Goal: Information Seeking & Learning: Learn about a topic

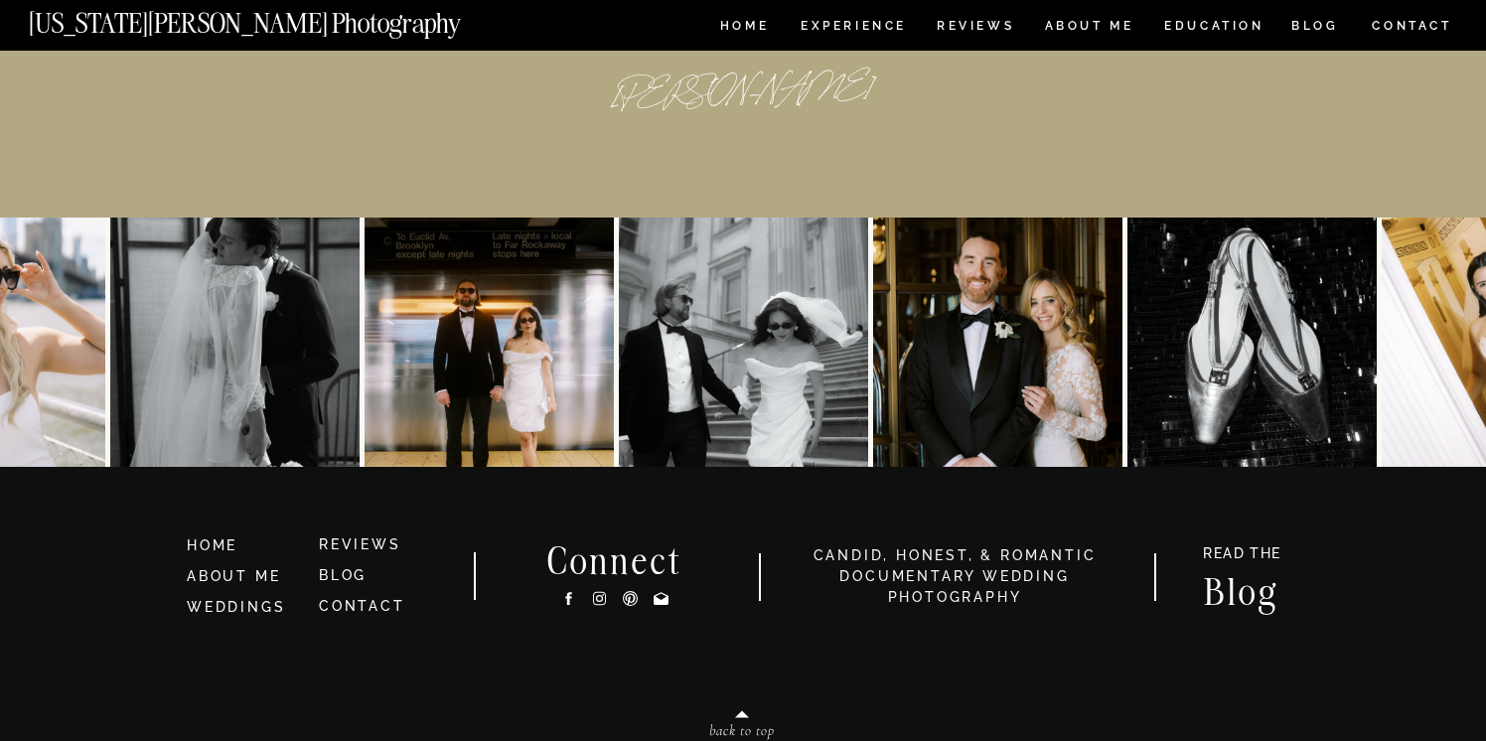
scroll to position [9325, 0]
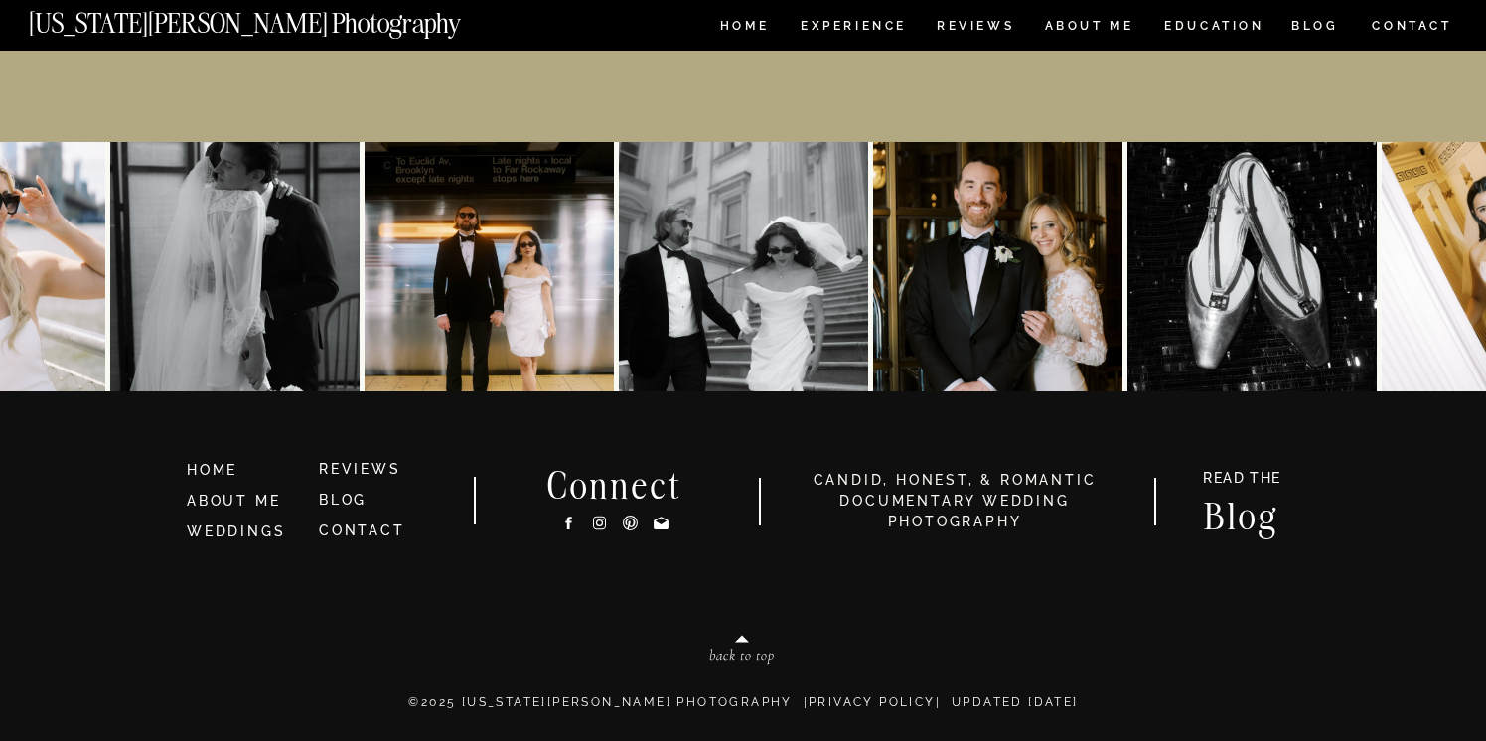
click at [491, 222] on img at bounding box center [488, 266] width 249 height 249
click at [1064, 23] on nav "ABOUT ME" at bounding box center [1089, 28] width 90 height 17
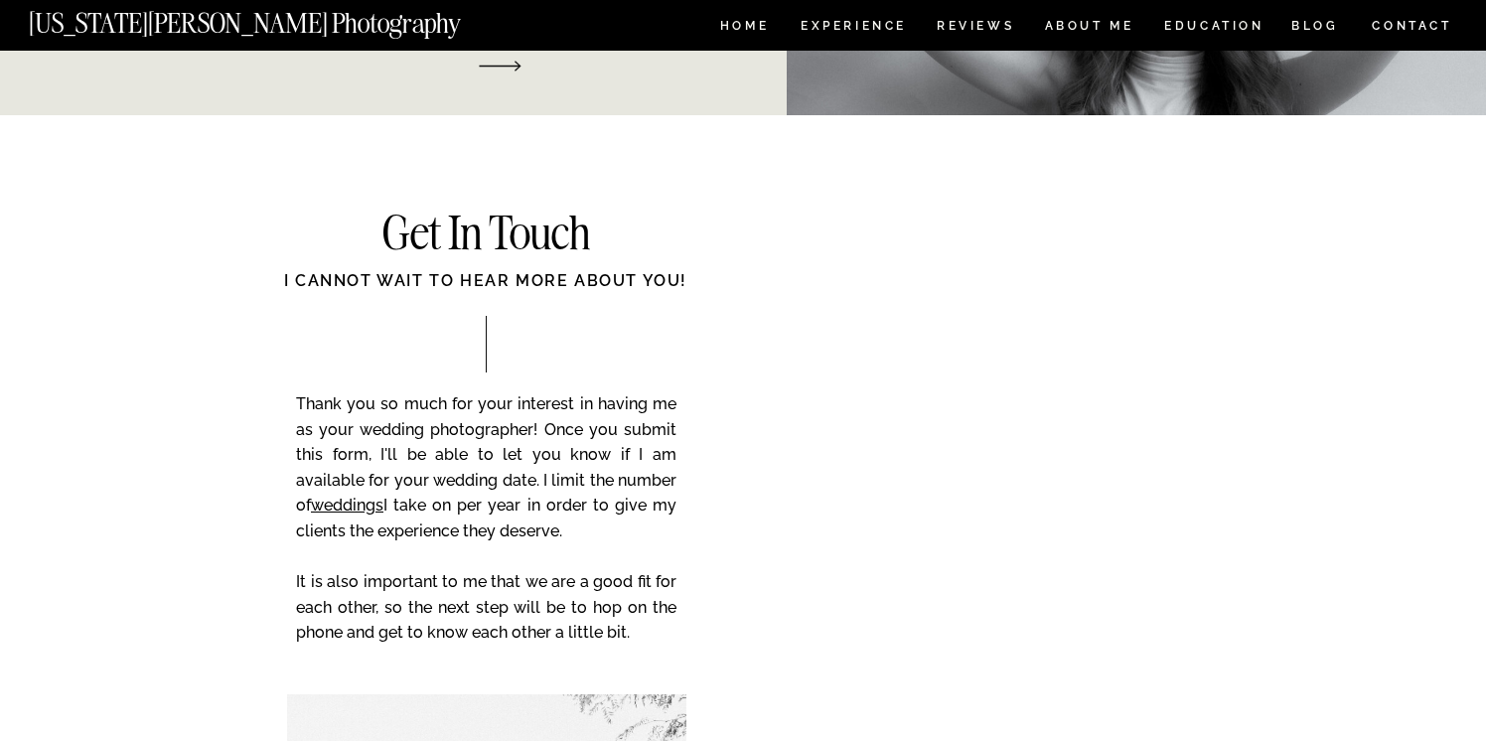
scroll to position [3174, 0]
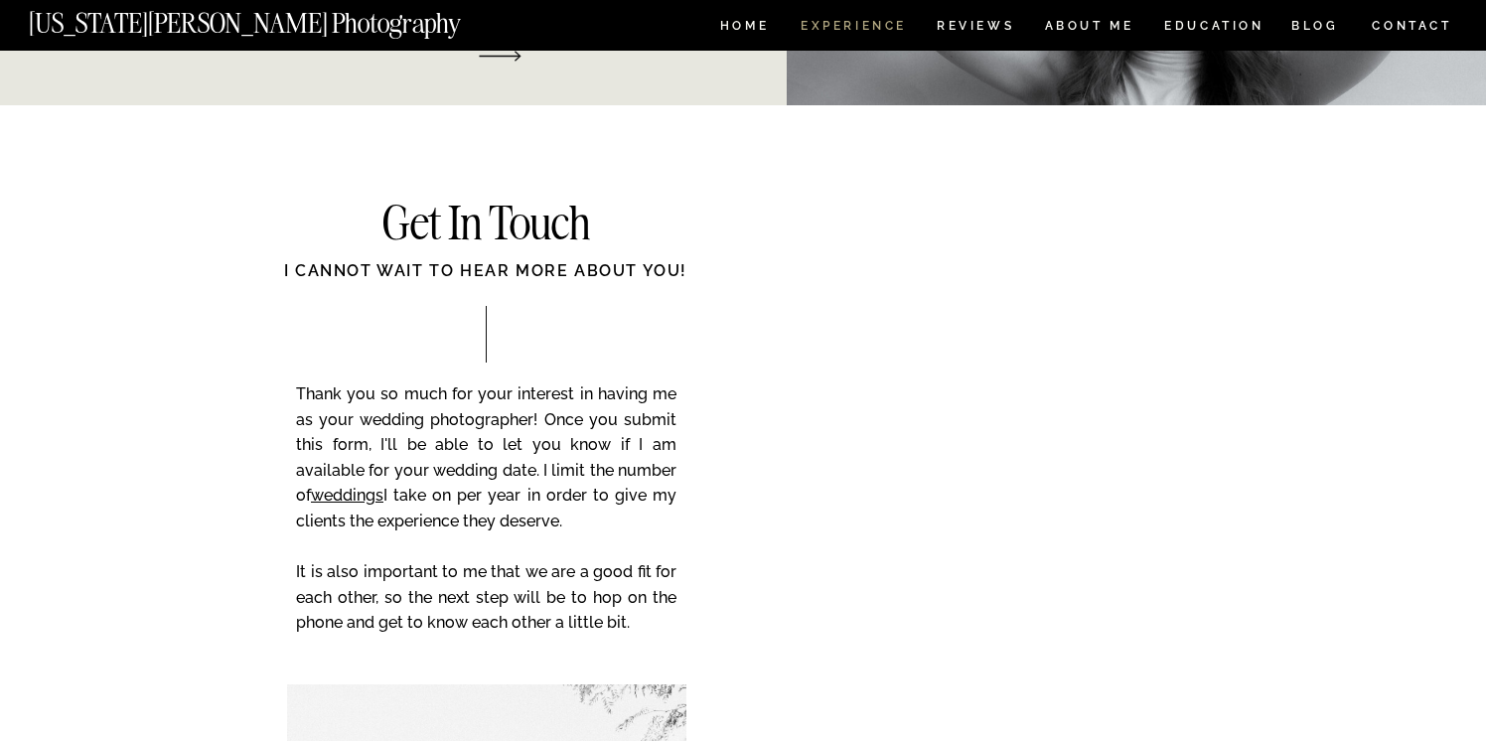
click at [832, 25] on nav "Experience" at bounding box center [853, 28] width 104 height 17
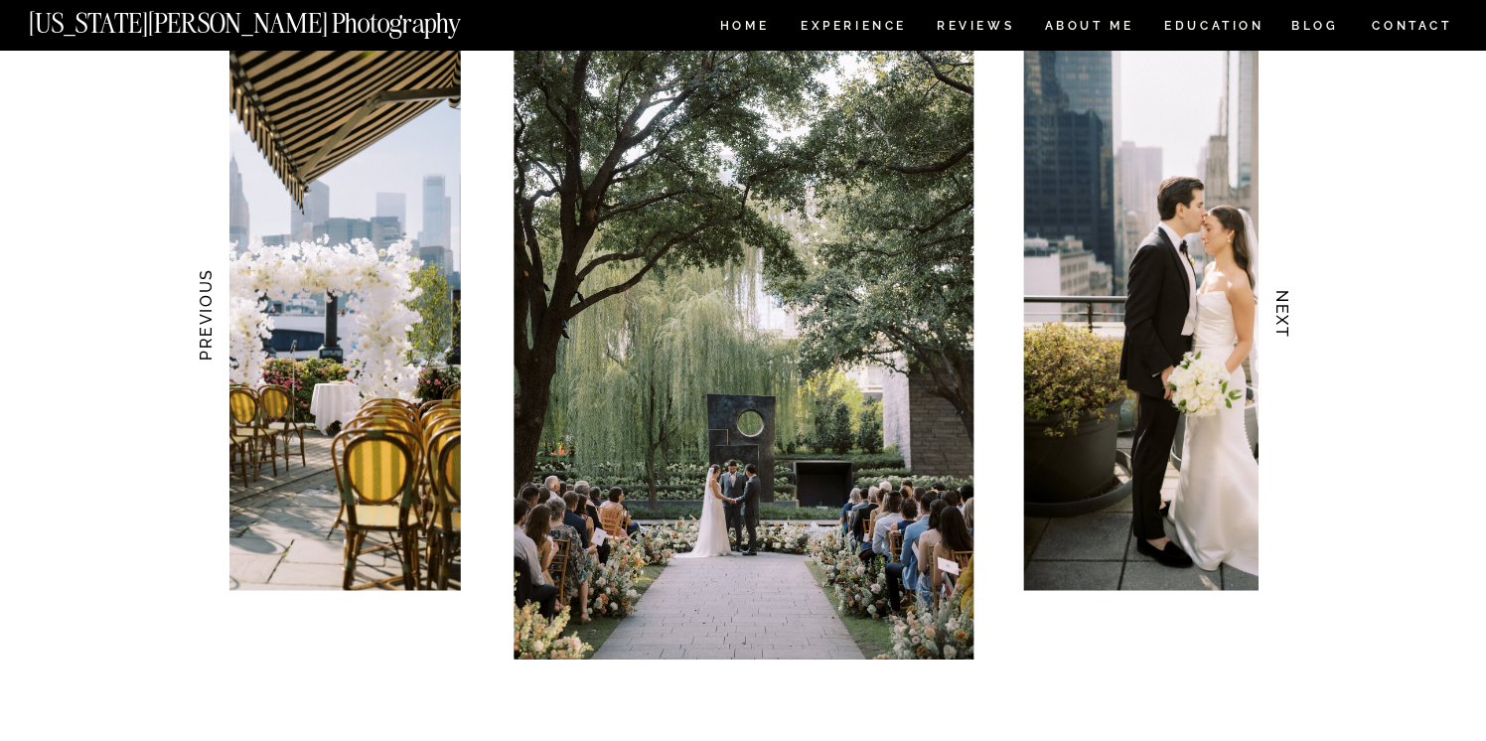
scroll to position [1989, 0]
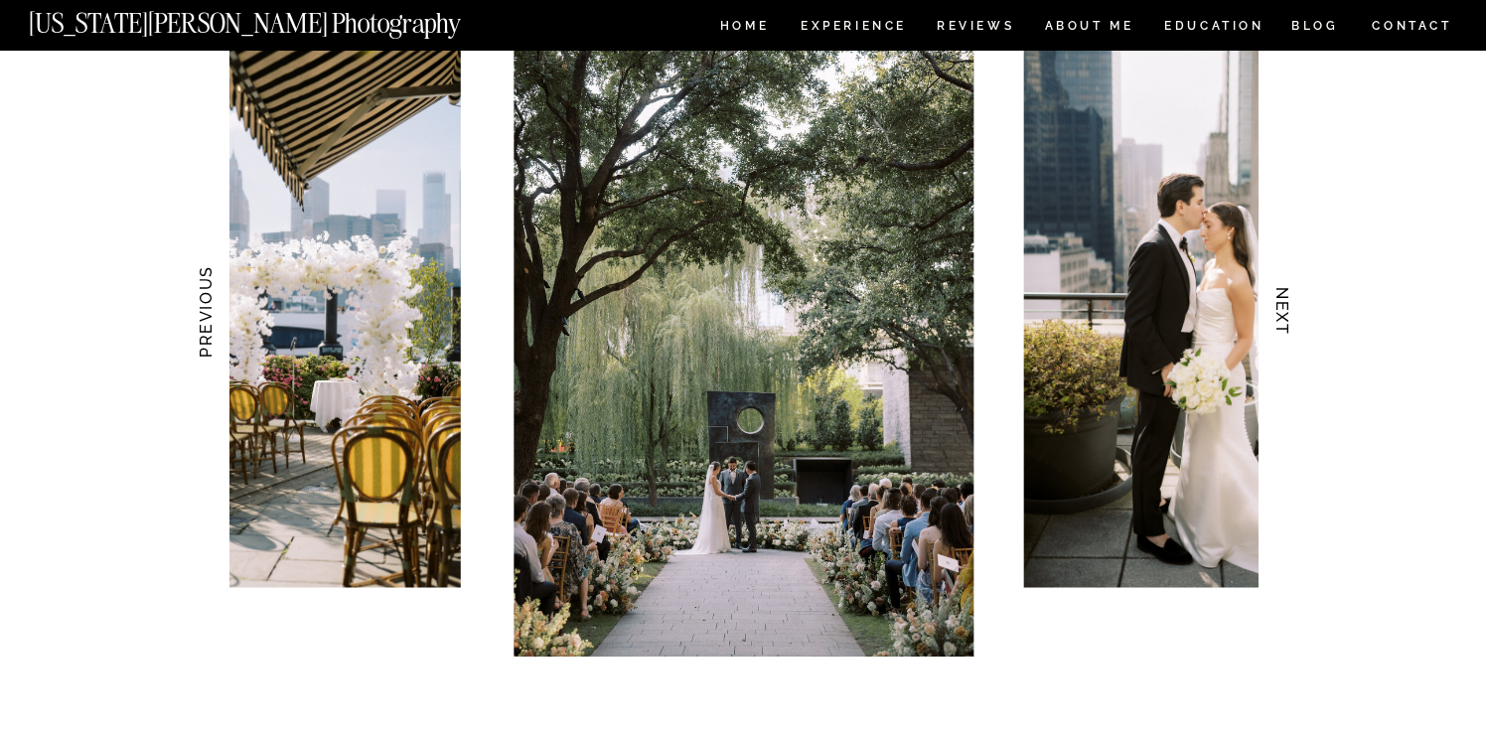
click at [326, 296] on img at bounding box center [264, 312] width 394 height 552
click at [1281, 298] on h3 "NEXT" at bounding box center [1282, 311] width 21 height 125
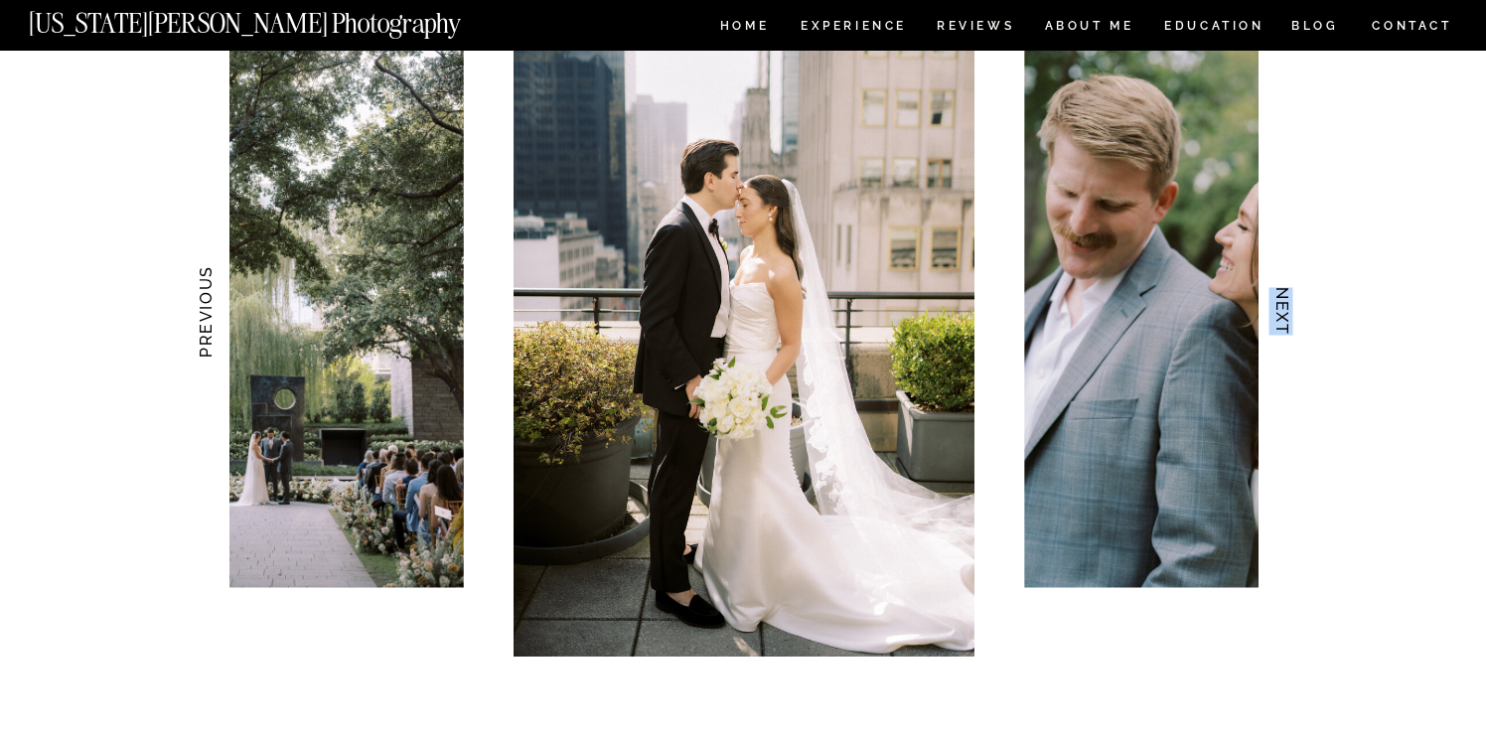
click at [1281, 298] on h3 "NEXT" at bounding box center [1282, 311] width 21 height 125
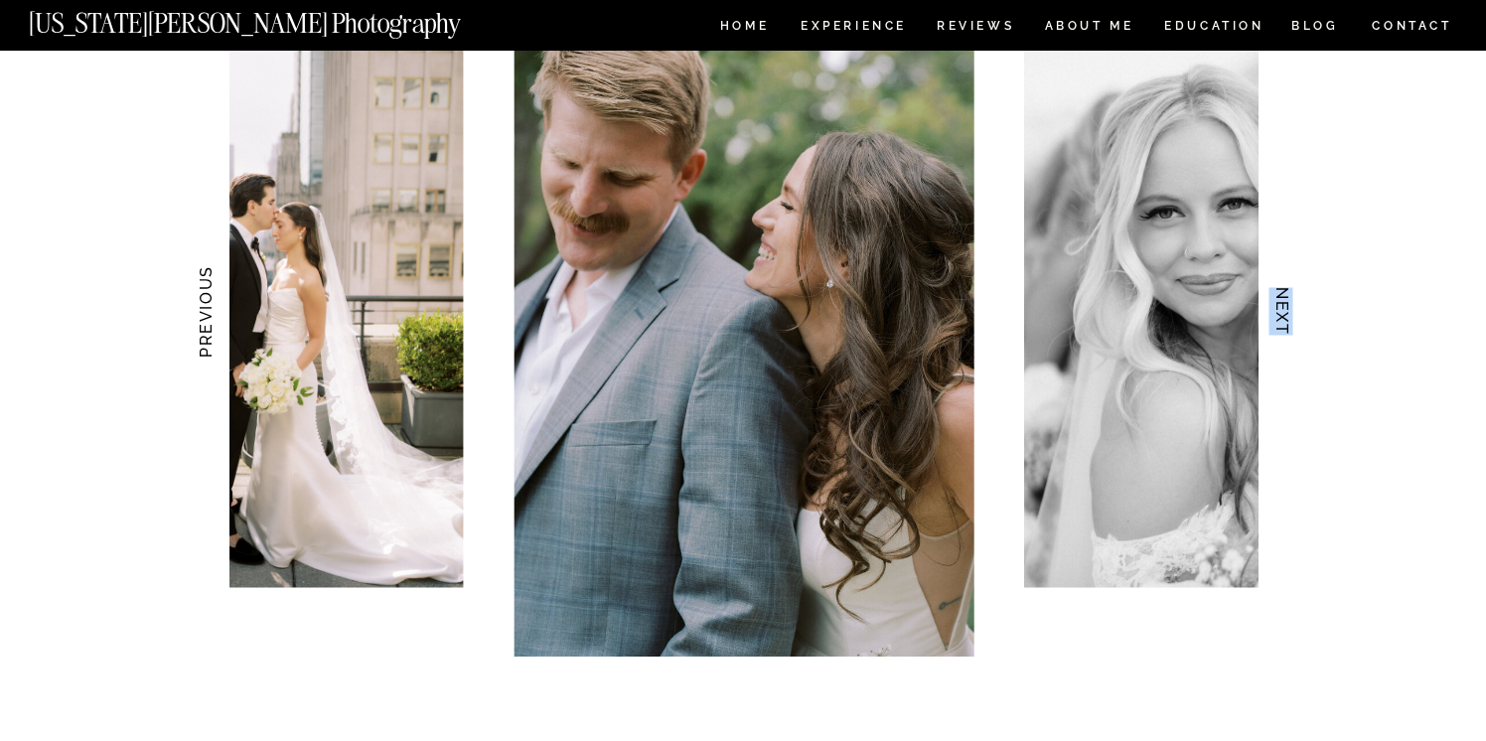
click at [1281, 298] on h3 "NEXT" at bounding box center [1282, 311] width 21 height 125
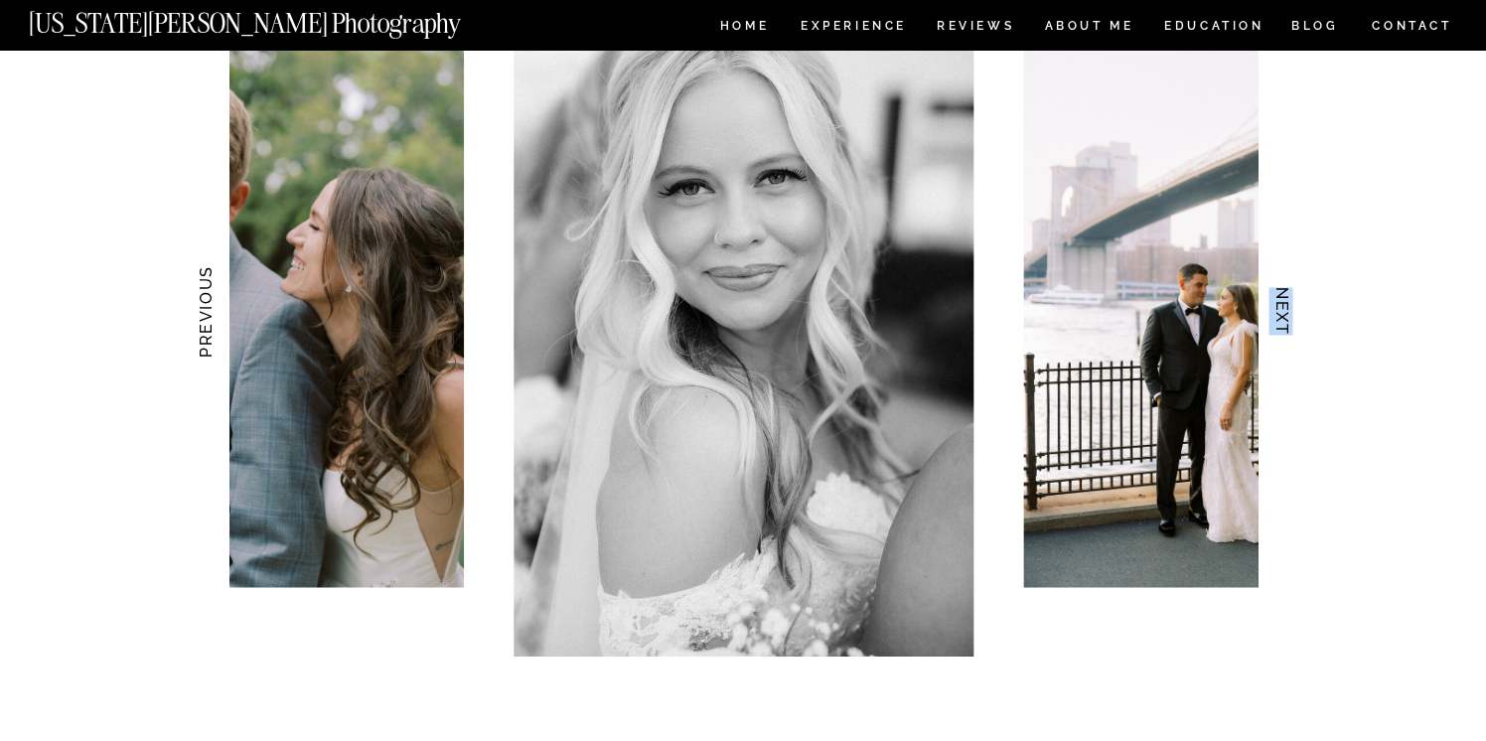
click at [1281, 298] on h3 "NEXT" at bounding box center [1282, 311] width 21 height 125
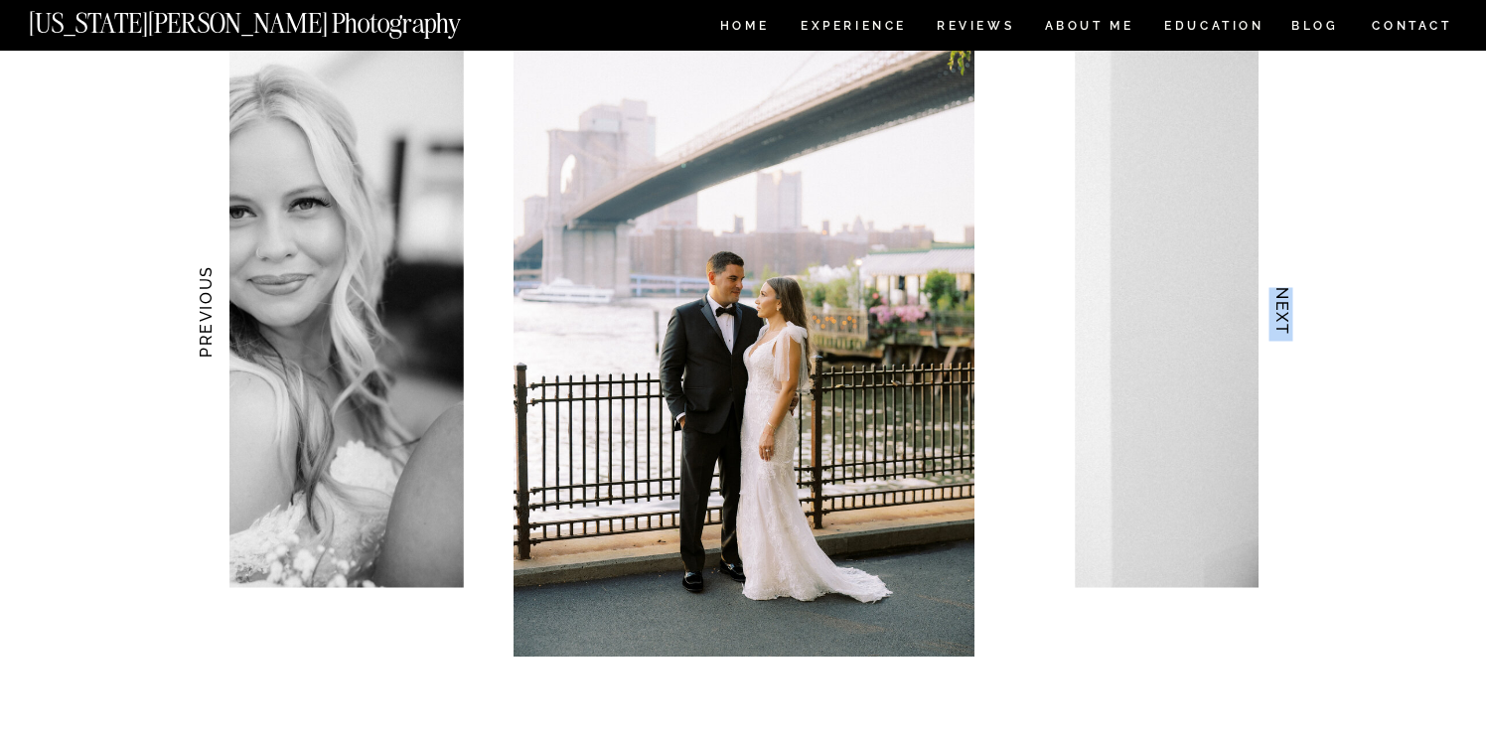
click at [1281, 298] on h3 "NEXT" at bounding box center [1282, 311] width 21 height 125
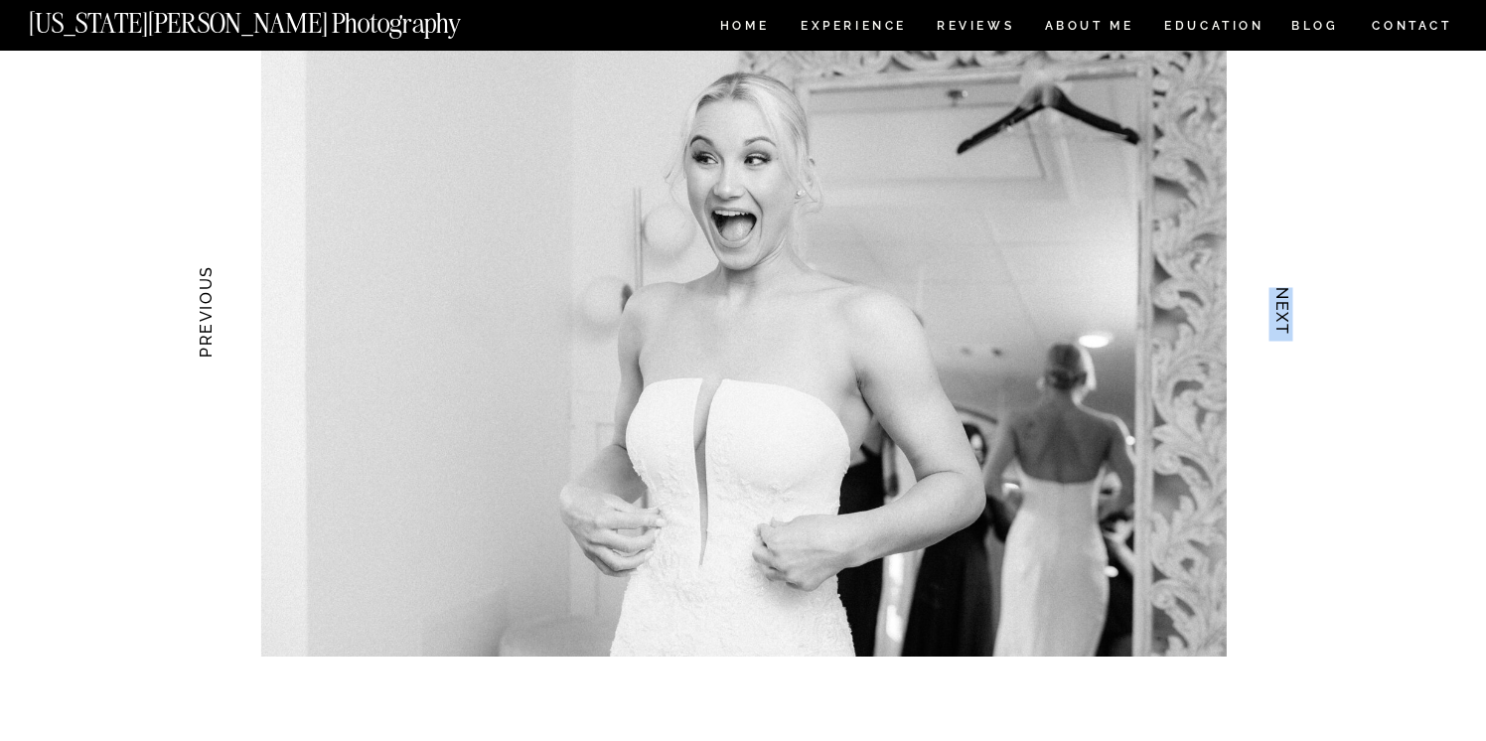
click at [1281, 298] on h3 "NEXT" at bounding box center [1282, 311] width 21 height 125
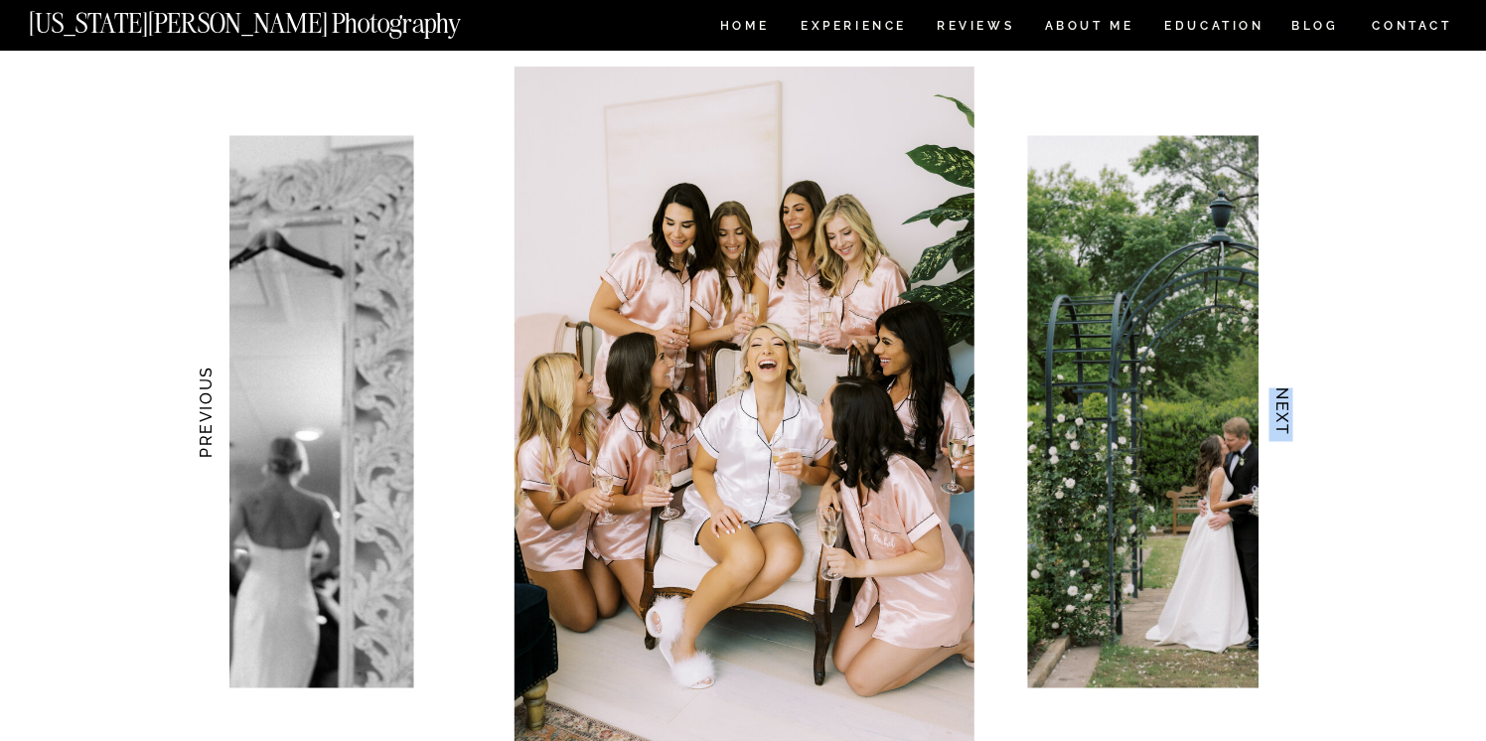
scroll to position [1883, 0]
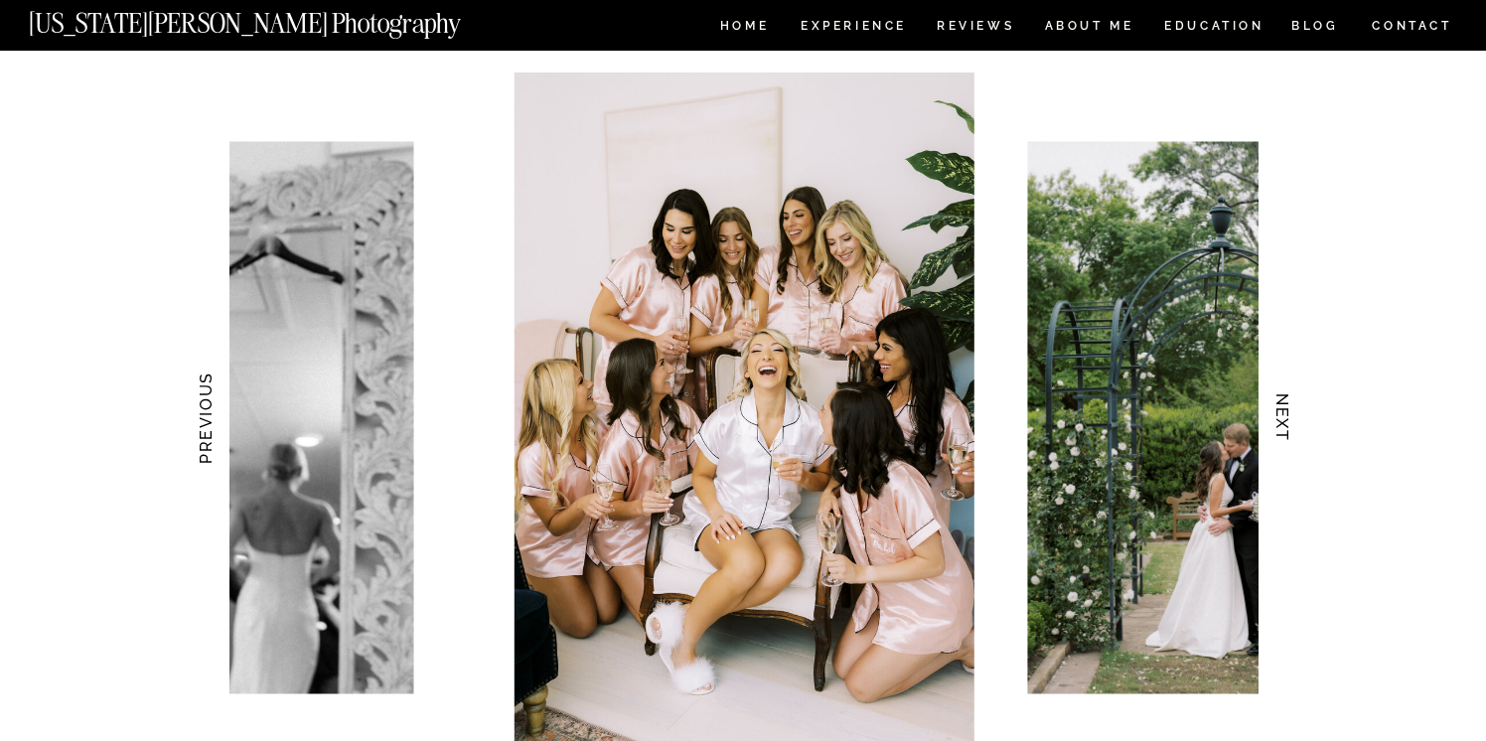
click at [1281, 415] on h3 "NEXT" at bounding box center [1282, 418] width 21 height 125
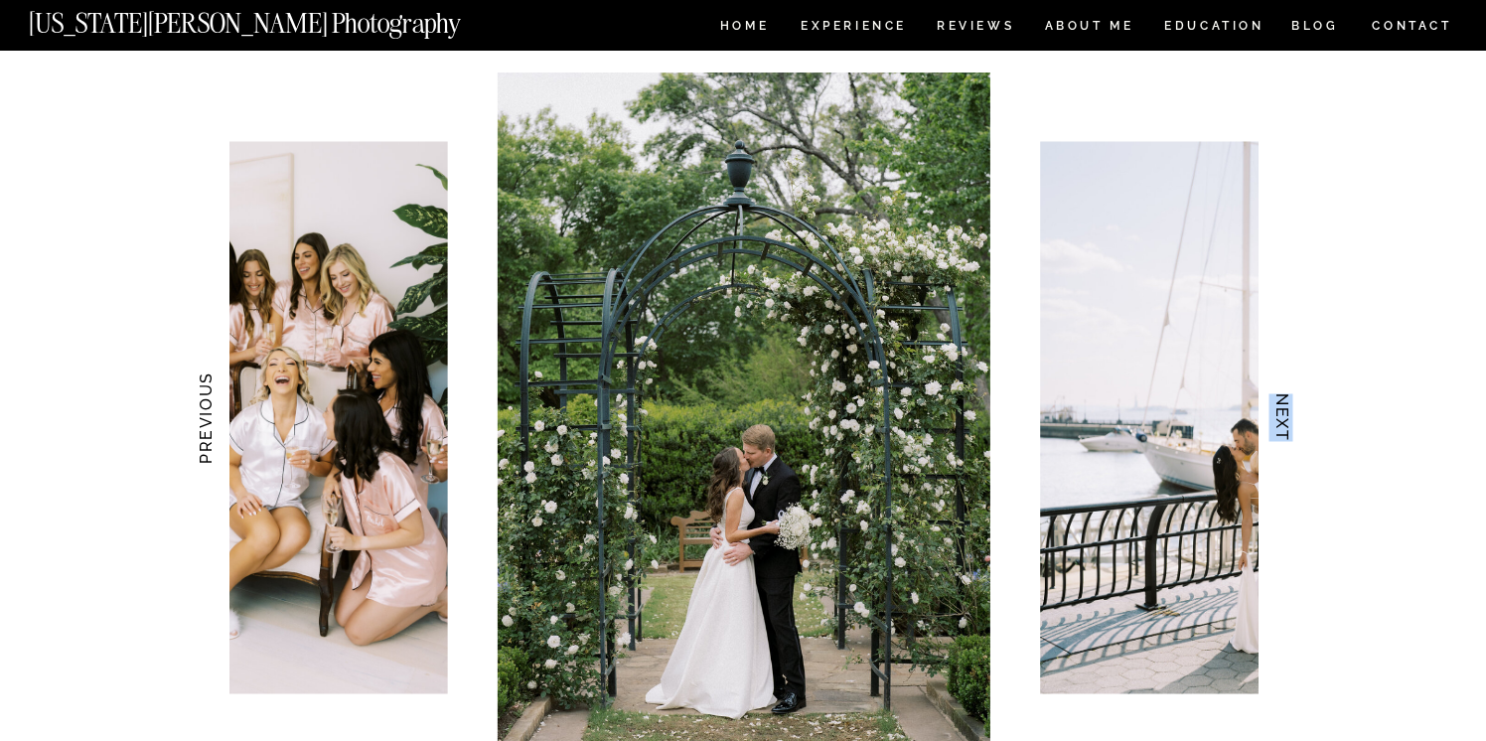
click at [1281, 414] on h3 "NEXT" at bounding box center [1282, 418] width 21 height 125
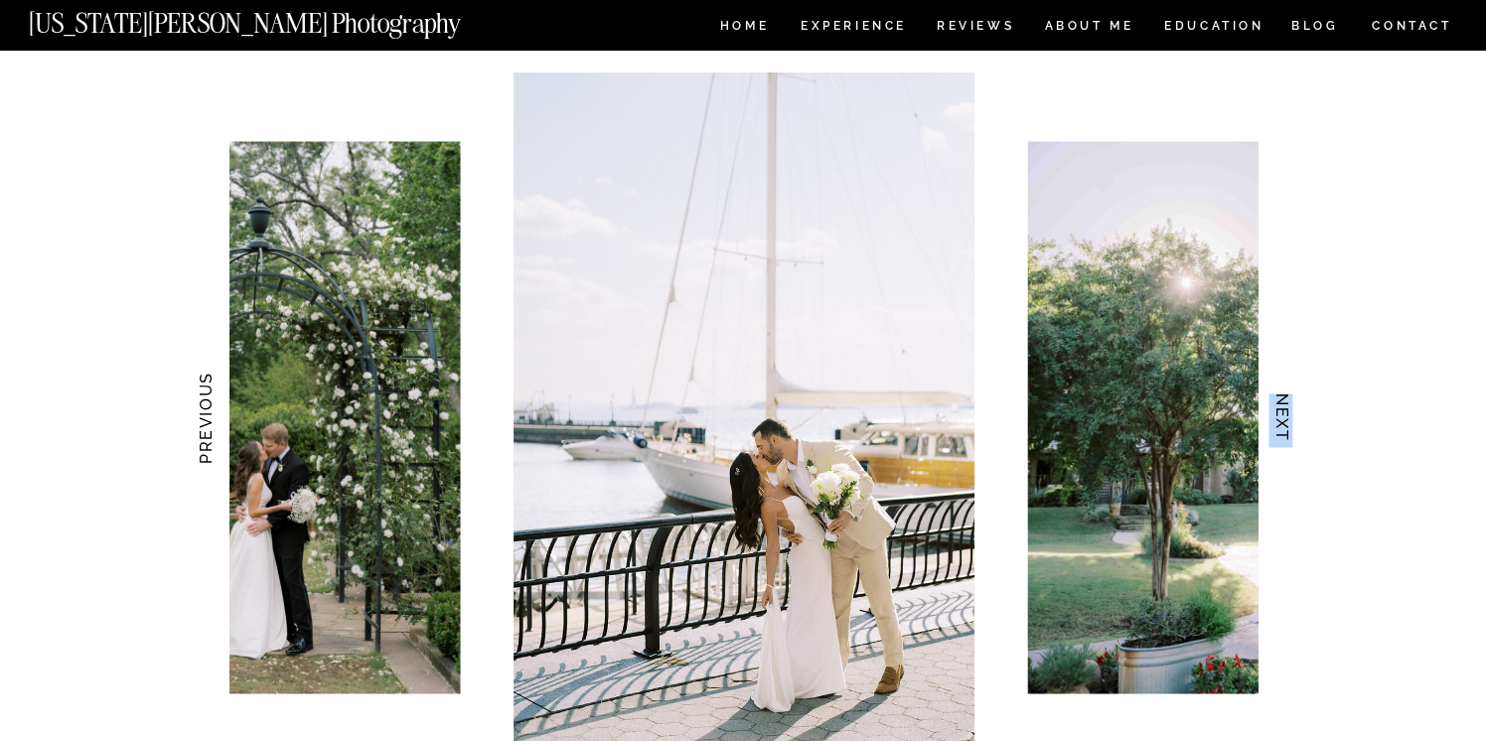
click at [1281, 414] on h3 "NEXT" at bounding box center [1282, 418] width 21 height 125
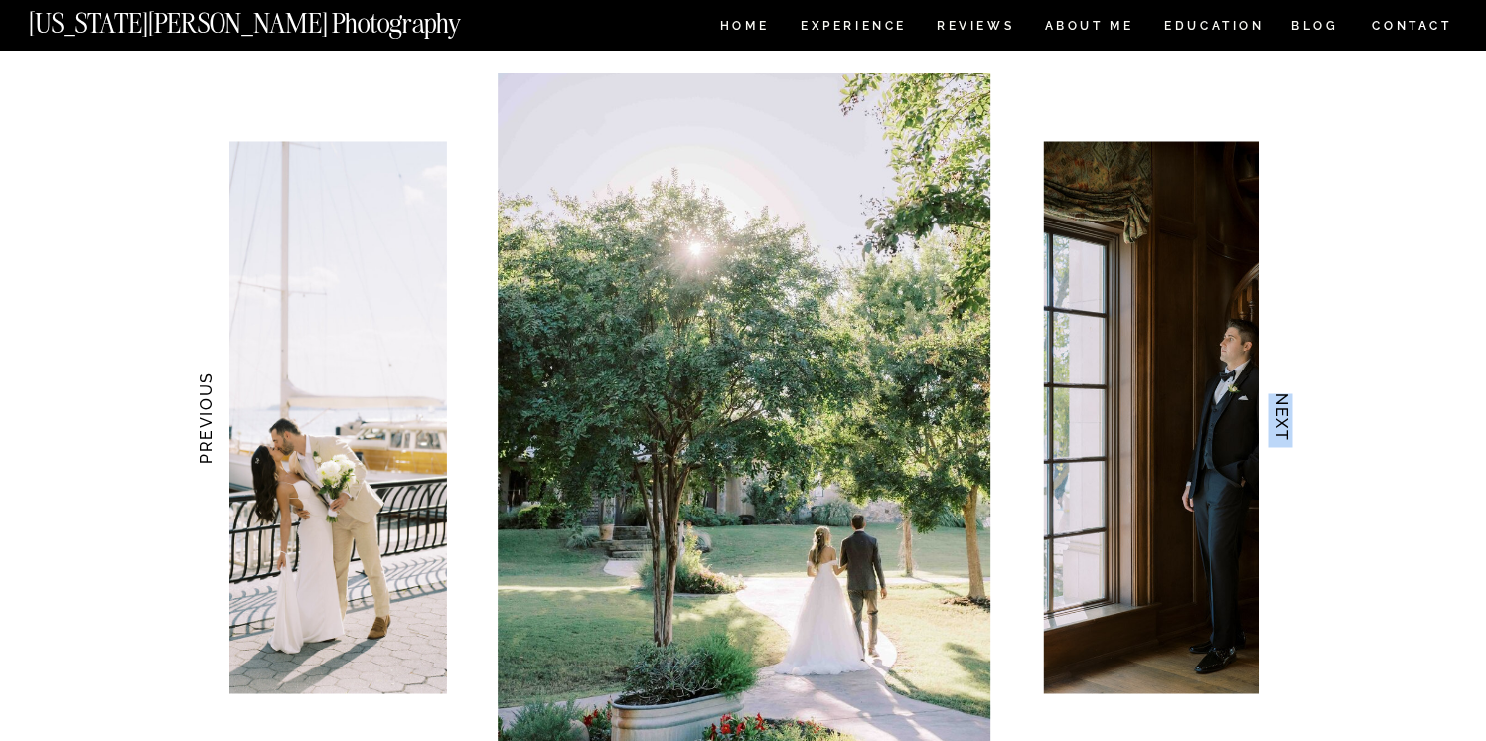
click at [1281, 414] on h3 "NEXT" at bounding box center [1282, 418] width 21 height 125
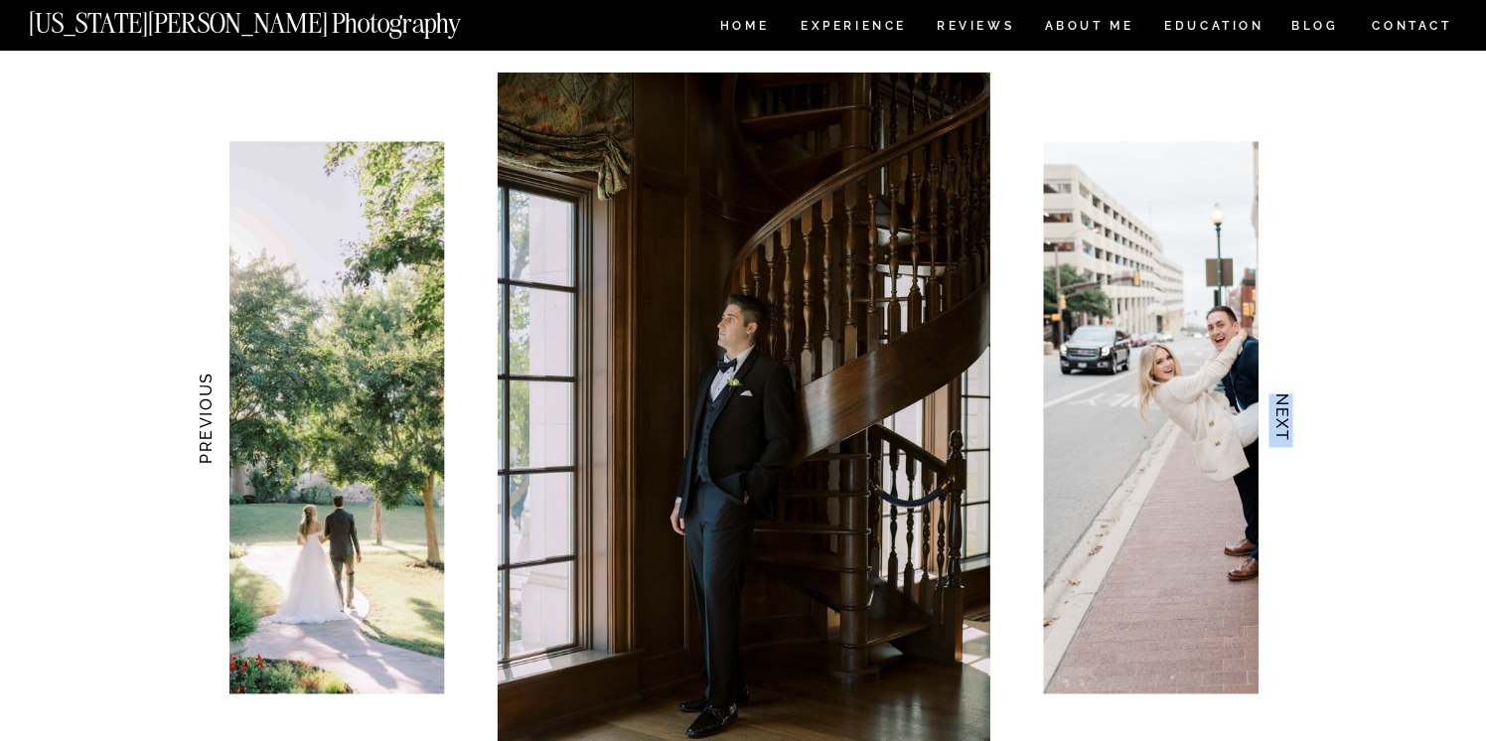
click at [1281, 414] on h3 "NEXT" at bounding box center [1282, 418] width 21 height 125
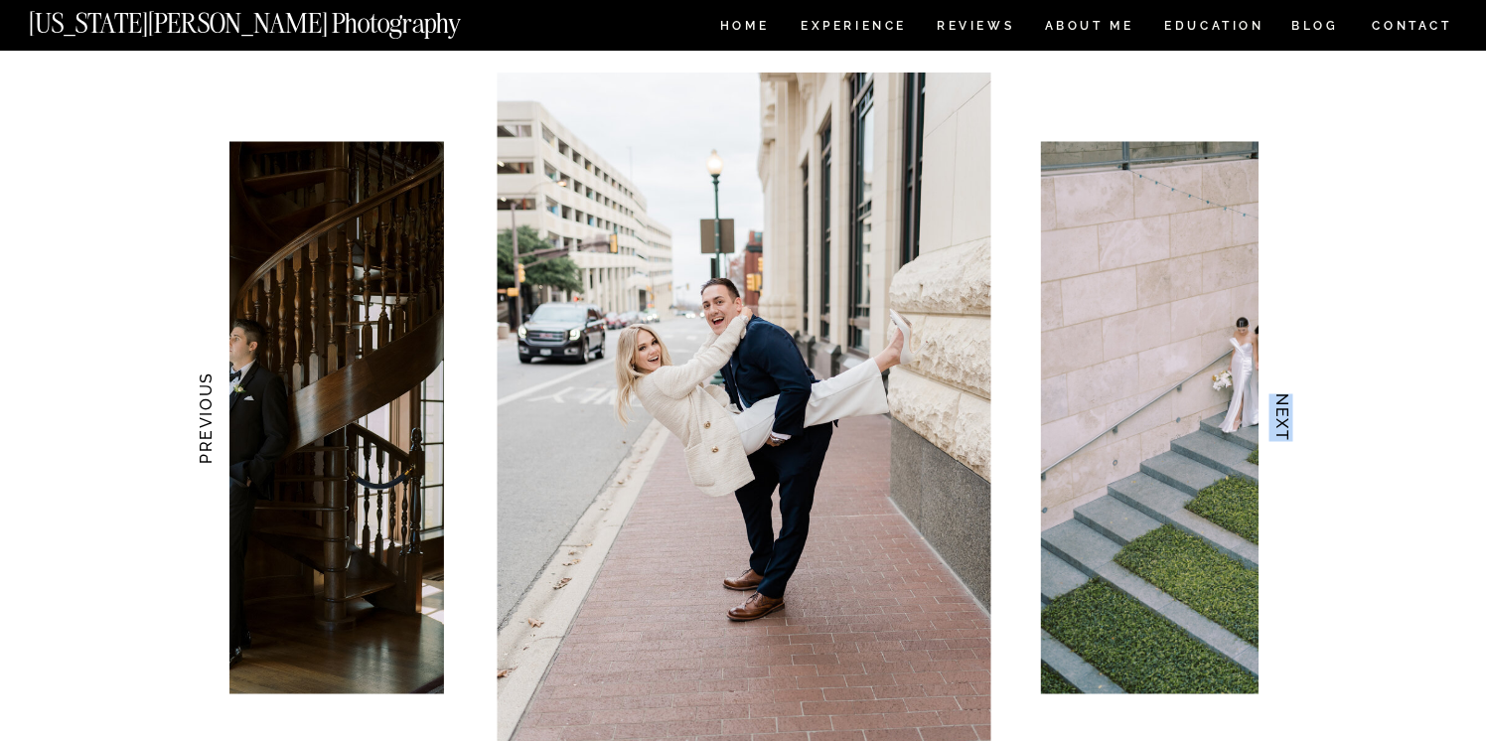
click at [1281, 414] on h3 "NEXT" at bounding box center [1282, 418] width 21 height 125
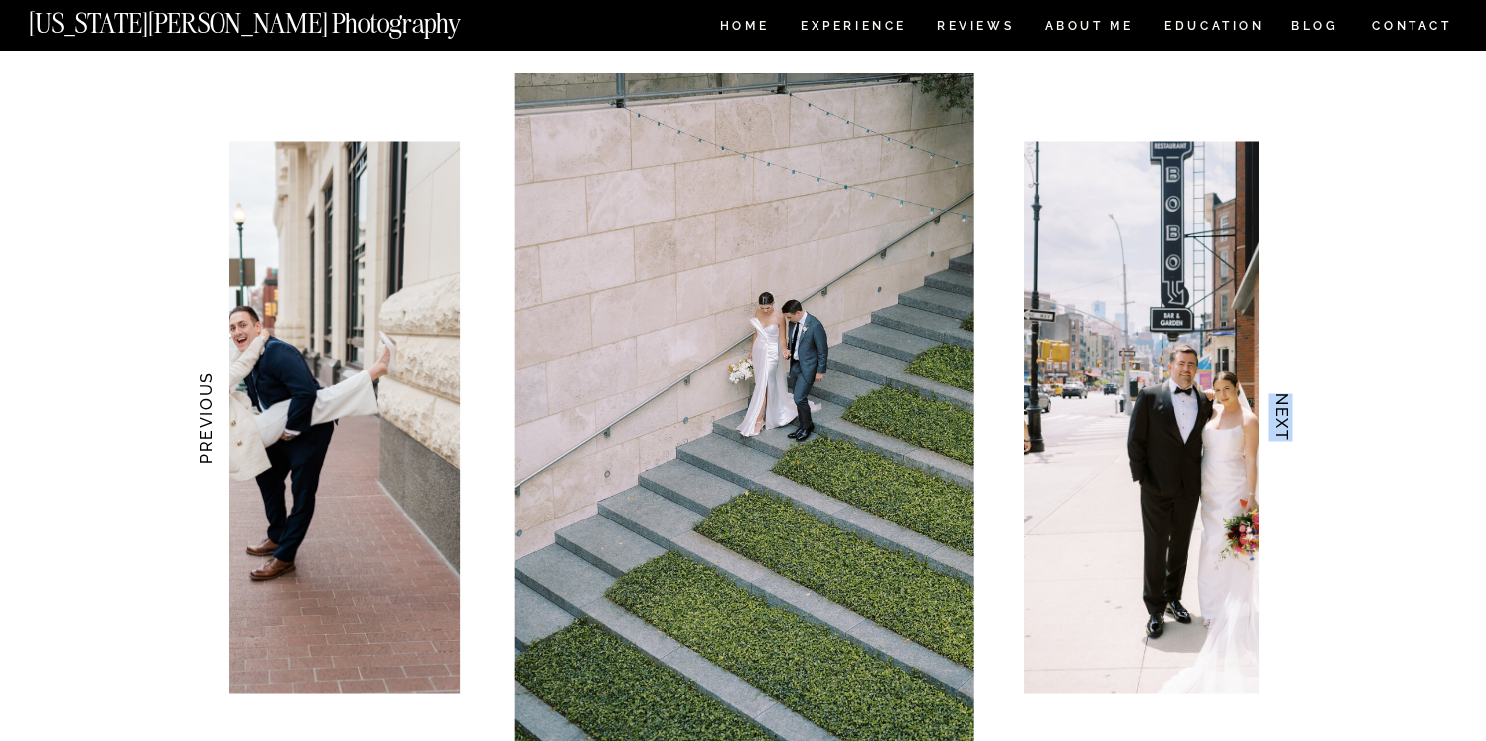
click at [1281, 412] on h3 "NEXT" at bounding box center [1282, 418] width 21 height 125
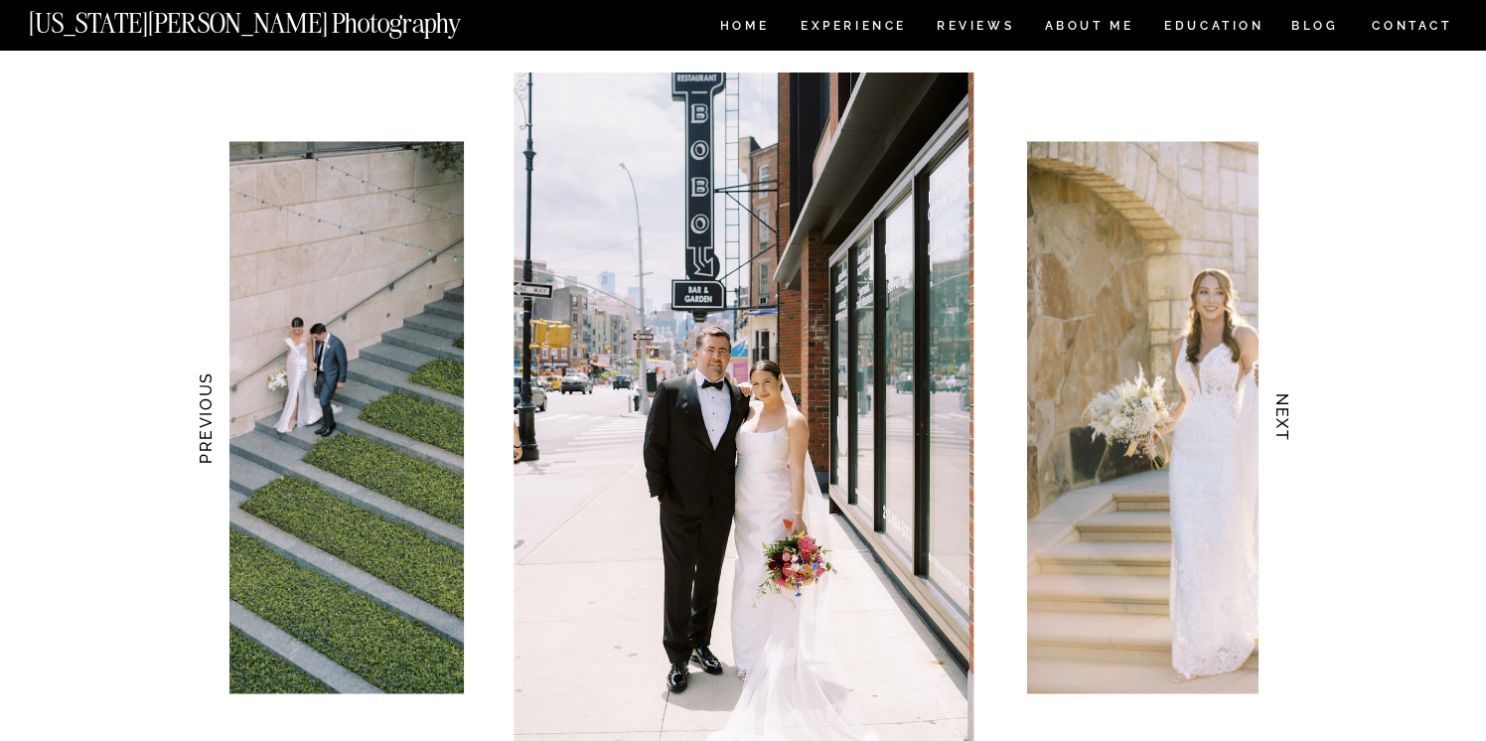
click at [1281, 412] on h3 "NEXT" at bounding box center [1282, 418] width 21 height 125
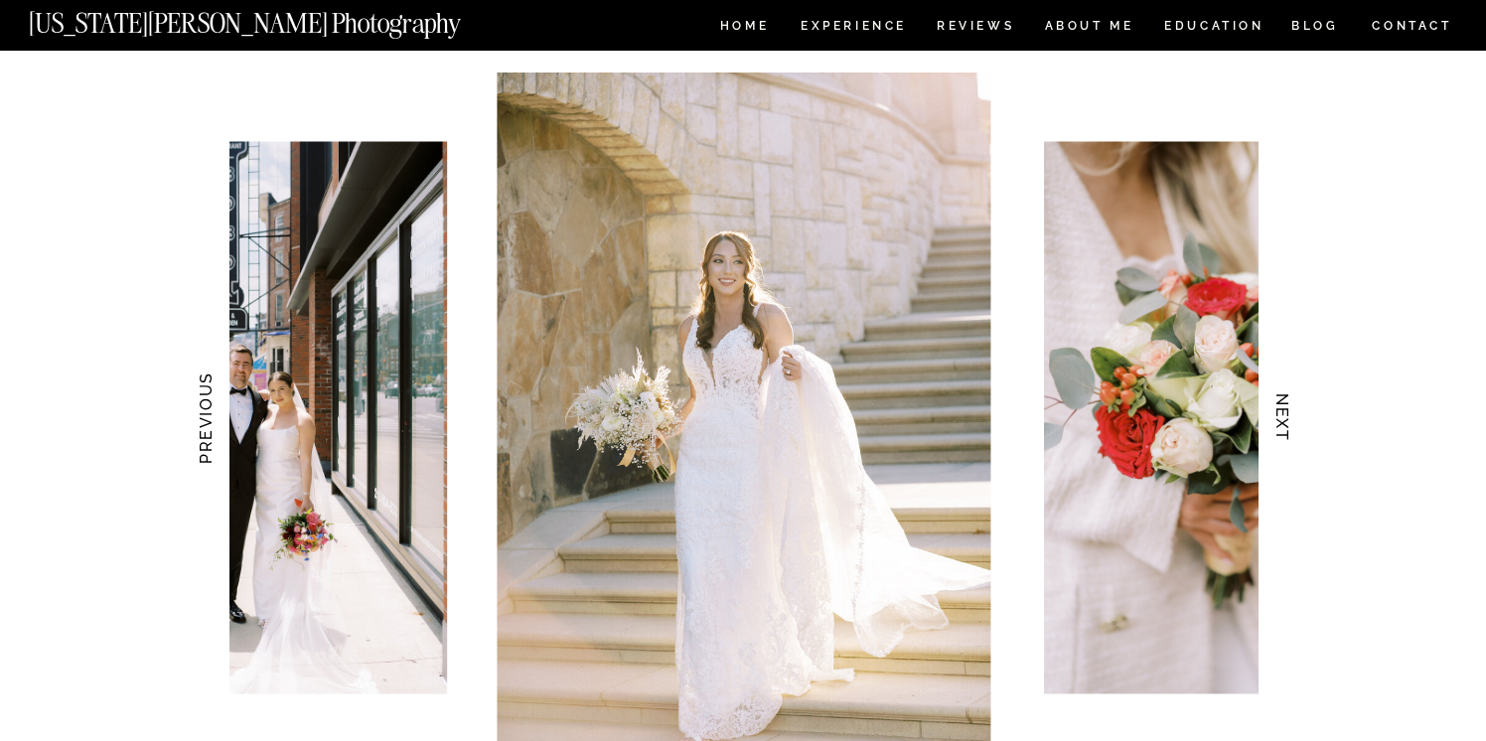
click at [1281, 412] on h3 "NEXT" at bounding box center [1282, 418] width 21 height 125
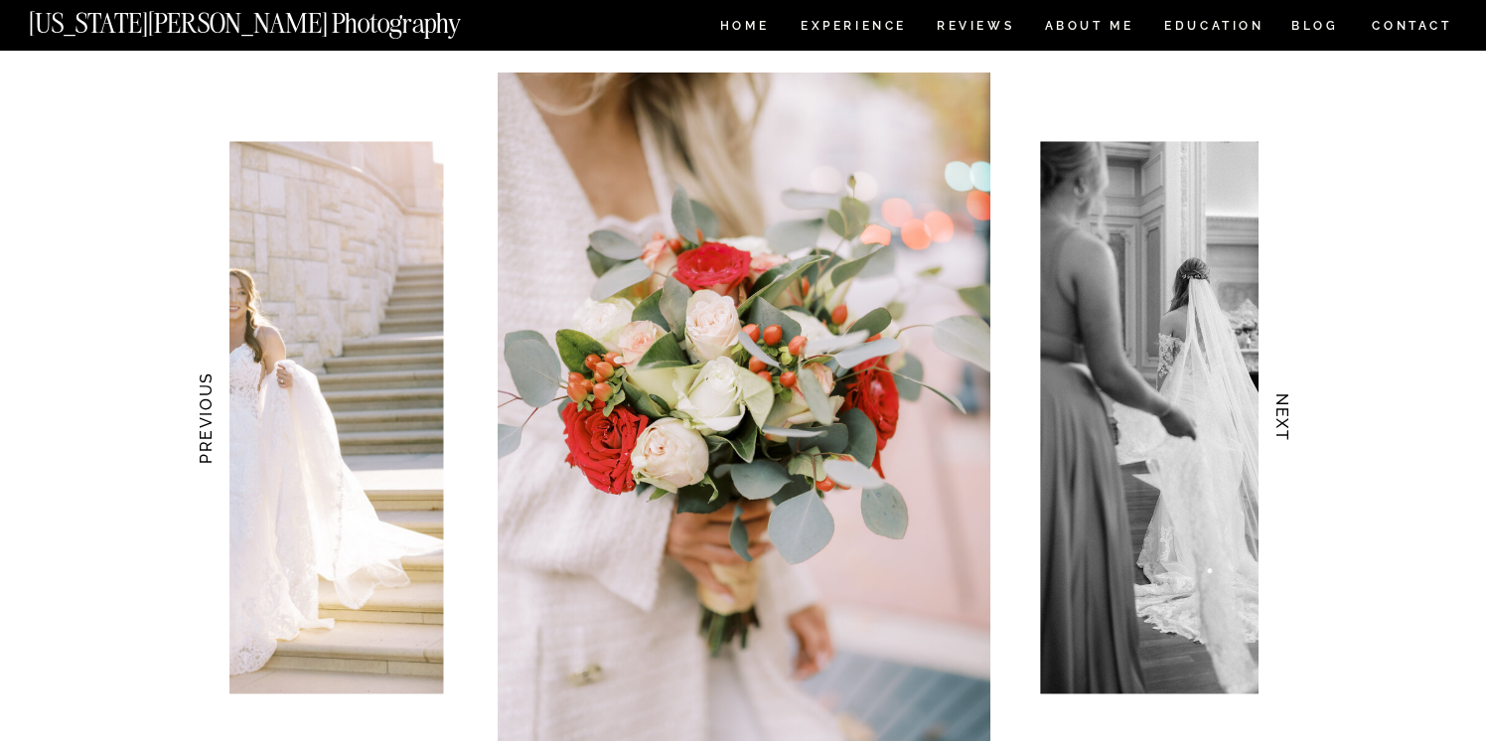
click at [1281, 412] on h3 "NEXT" at bounding box center [1282, 418] width 21 height 125
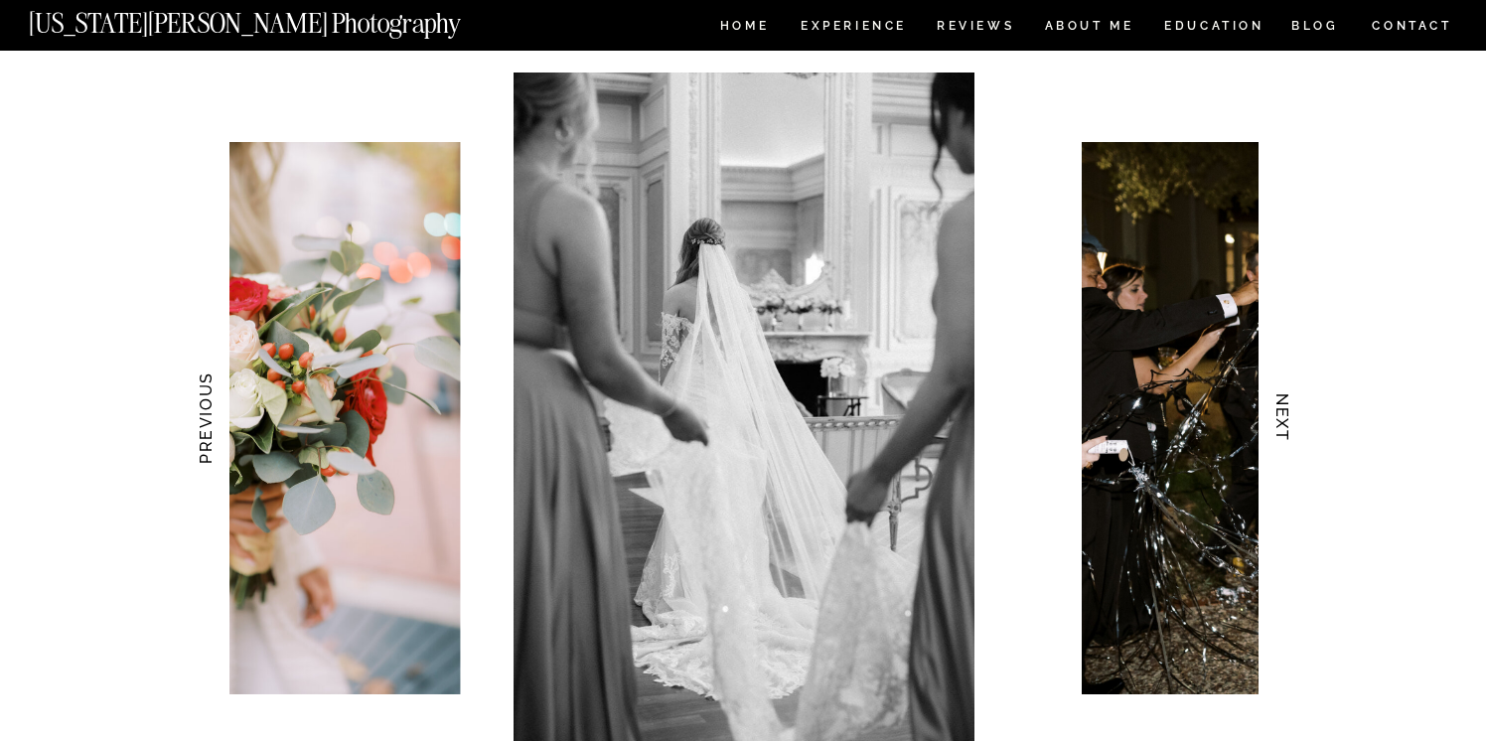
click at [1281, 412] on h3 "NEXT" at bounding box center [1282, 418] width 21 height 125
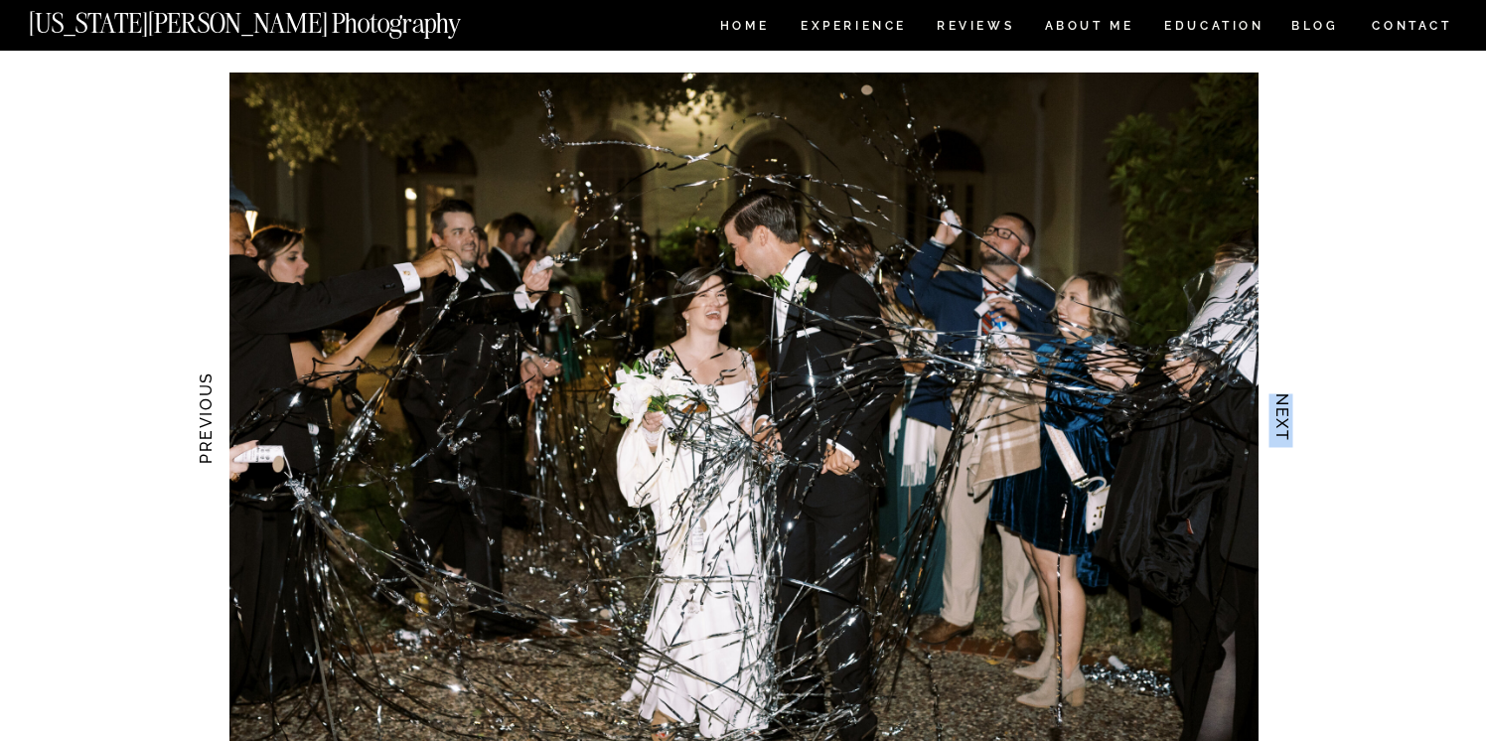
click at [1281, 412] on h3 "NEXT" at bounding box center [1282, 418] width 21 height 125
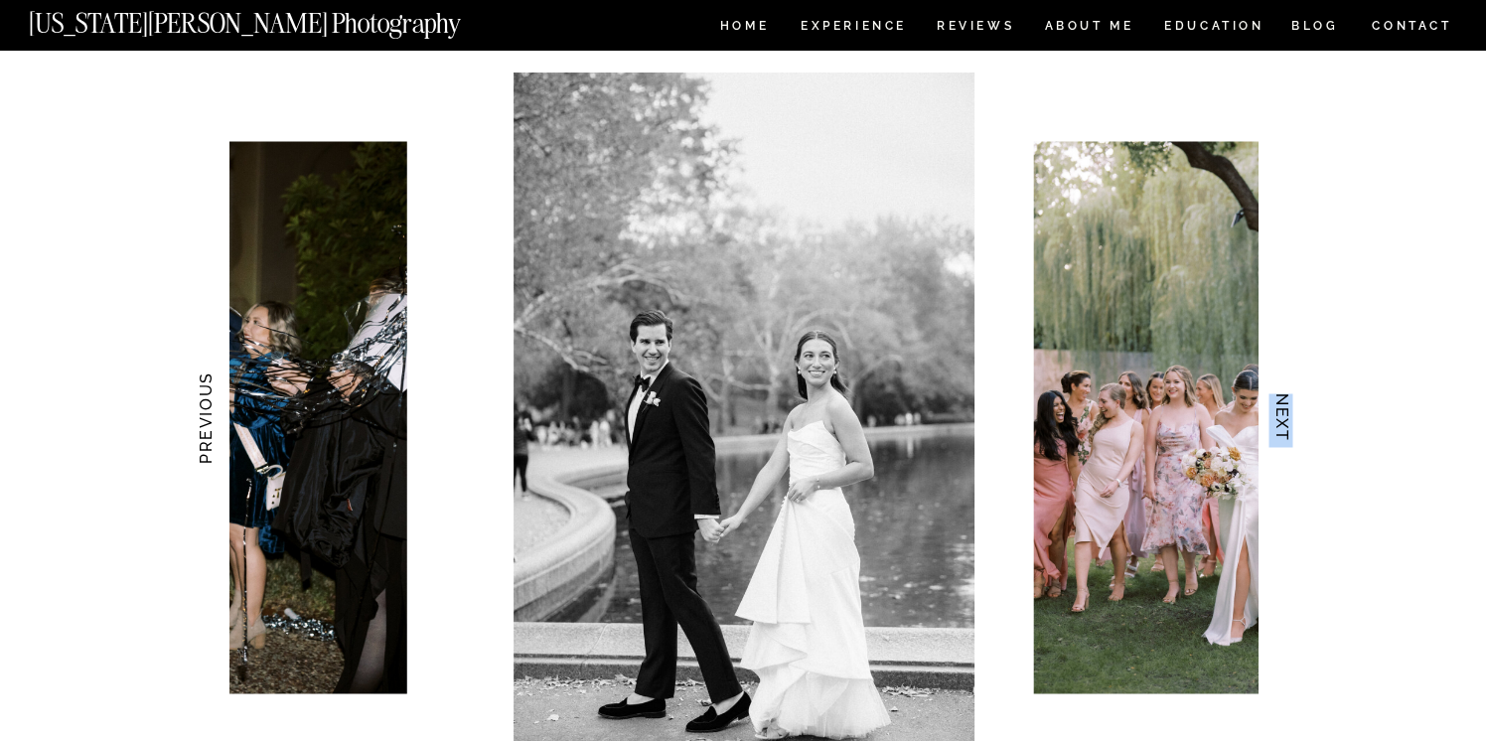
click at [1281, 412] on h3 "NEXT" at bounding box center [1282, 418] width 21 height 125
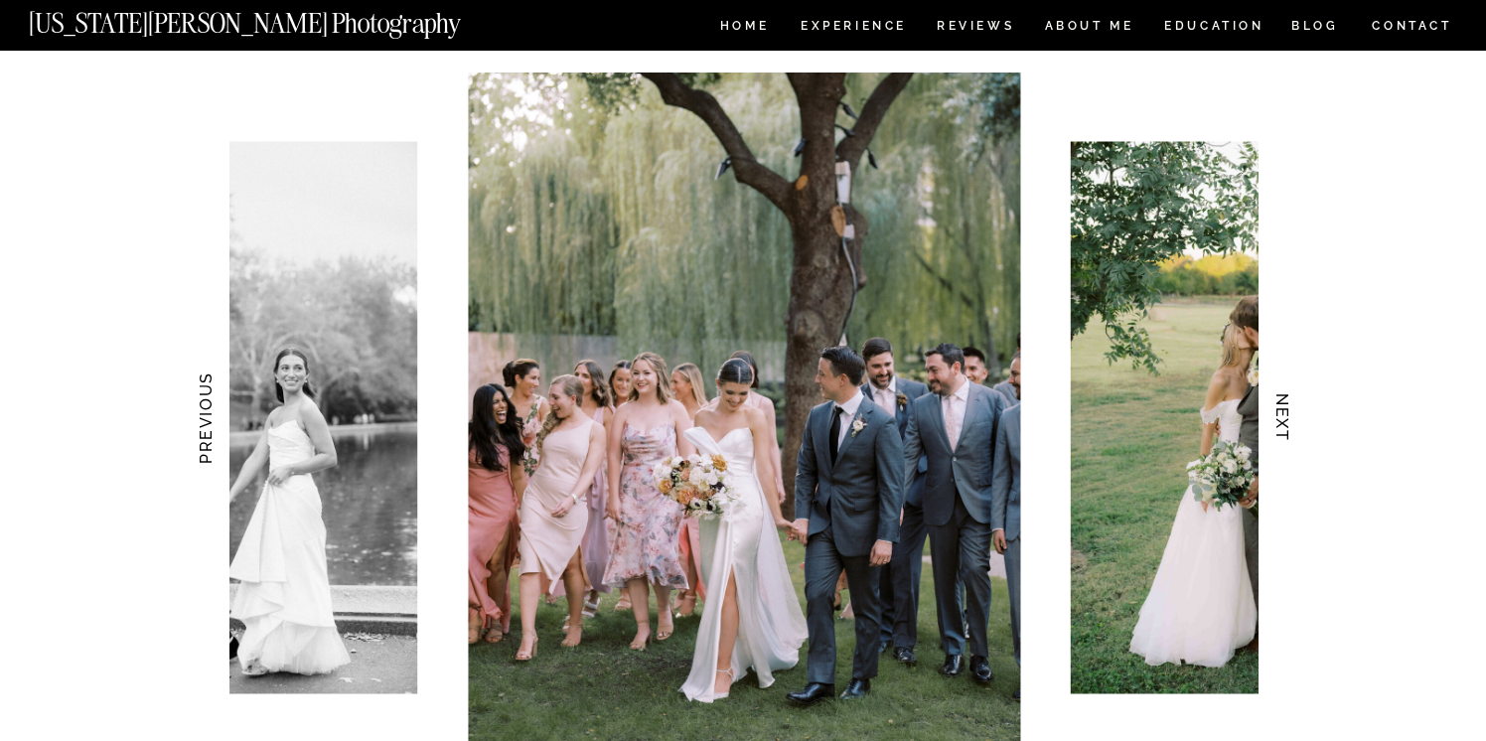
click at [1281, 412] on h3 "NEXT" at bounding box center [1282, 418] width 21 height 125
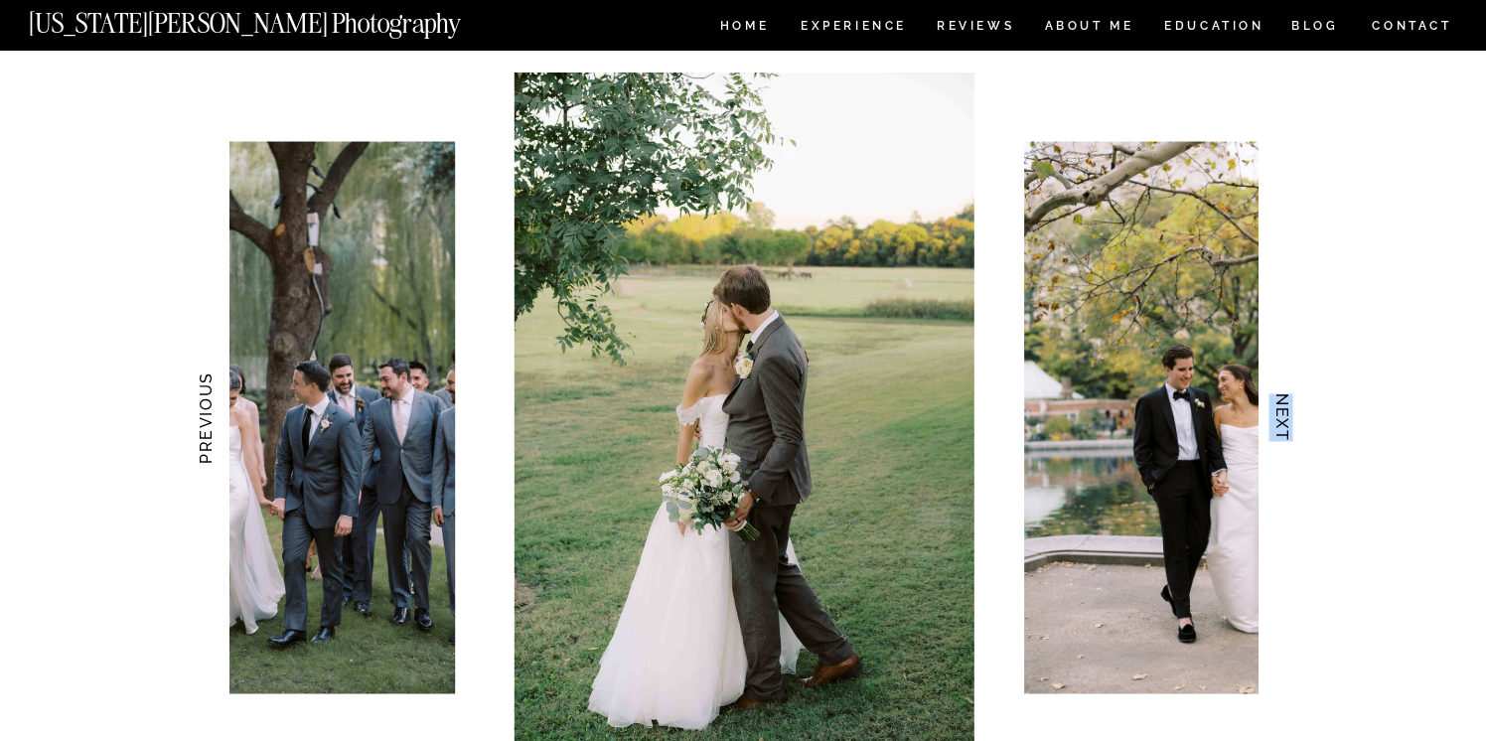
click at [1281, 412] on h3 "NEXT" at bounding box center [1282, 418] width 21 height 125
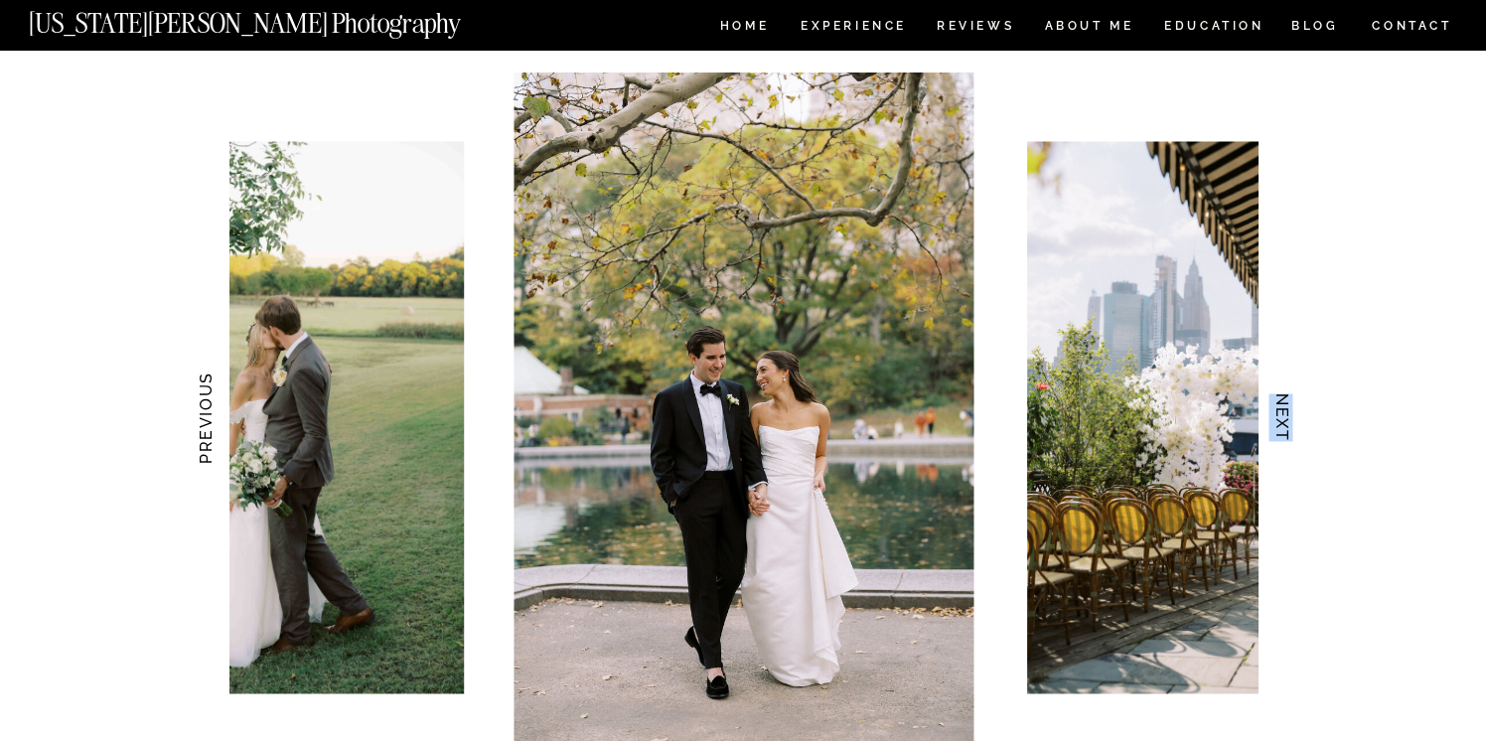
click at [1281, 412] on h3 "NEXT" at bounding box center [1282, 418] width 21 height 125
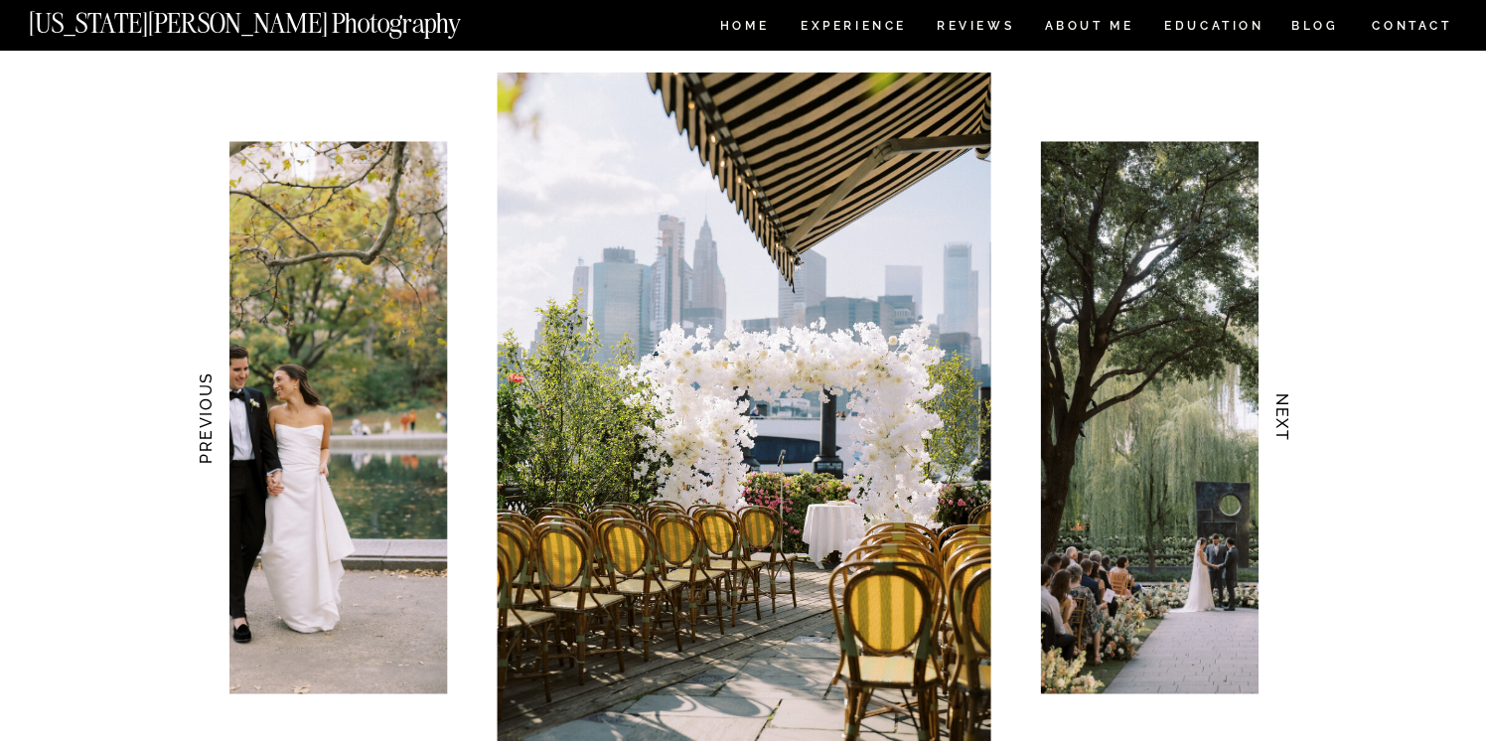
click at [1281, 412] on h3 "NEXT" at bounding box center [1282, 418] width 21 height 125
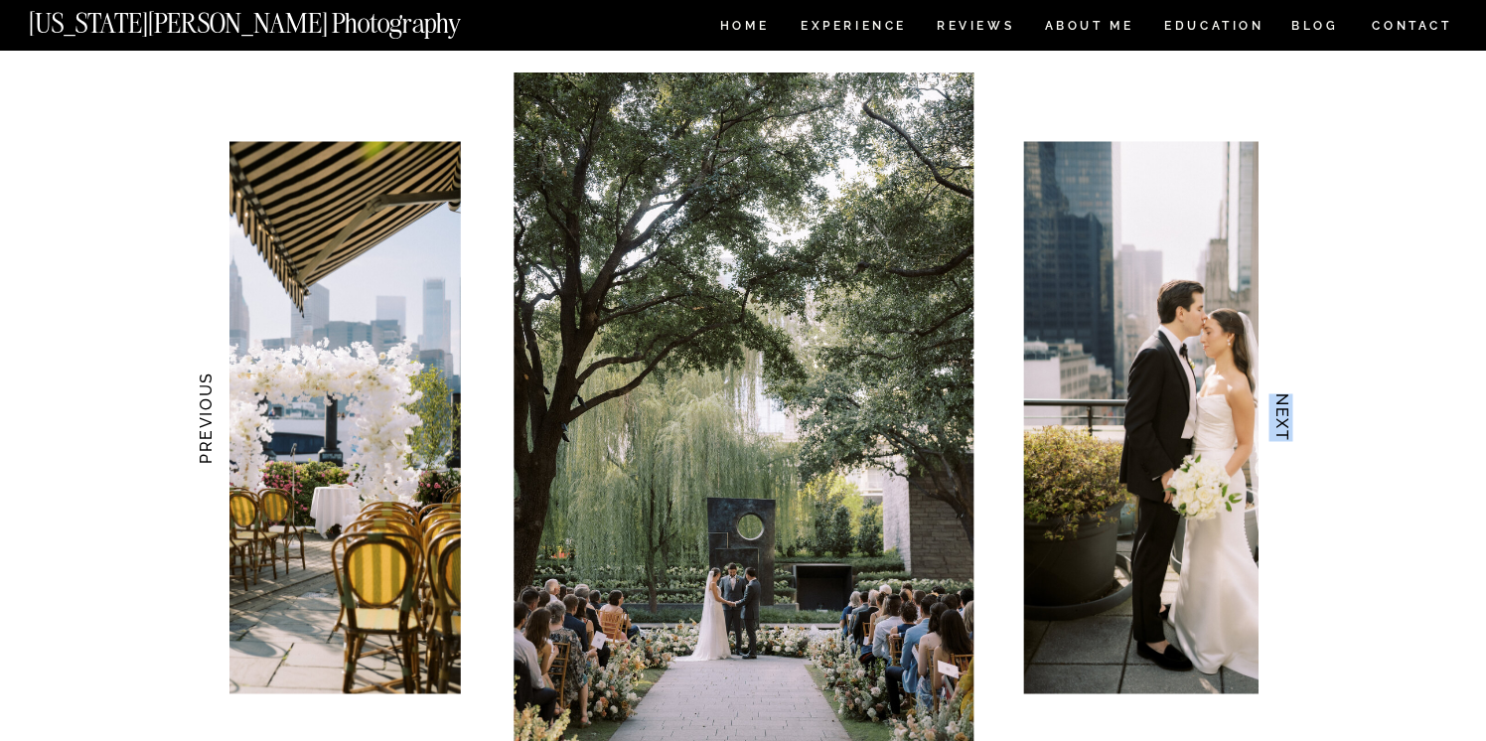
click at [1281, 412] on h3 "NEXT" at bounding box center [1282, 418] width 21 height 125
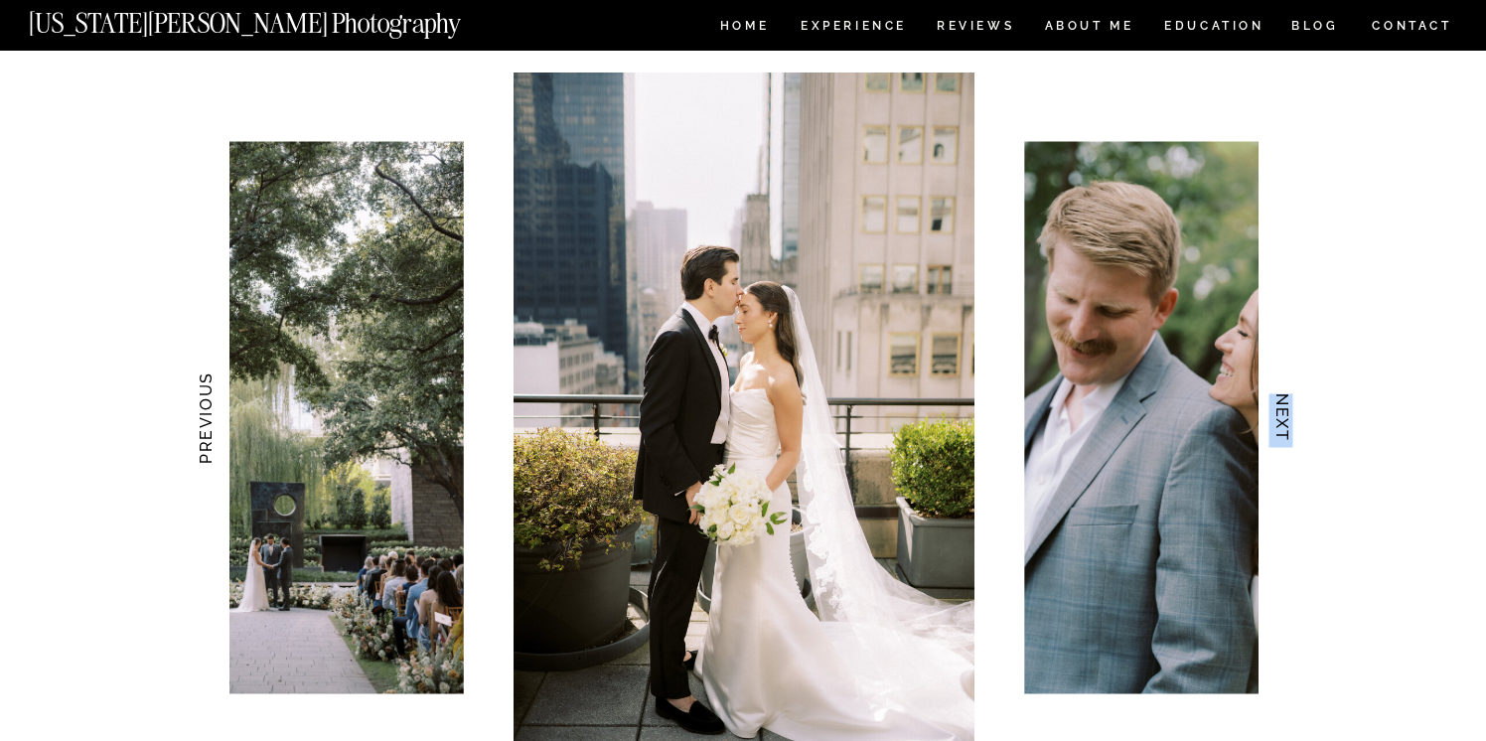
click at [1281, 412] on h3 "NEXT" at bounding box center [1282, 418] width 21 height 125
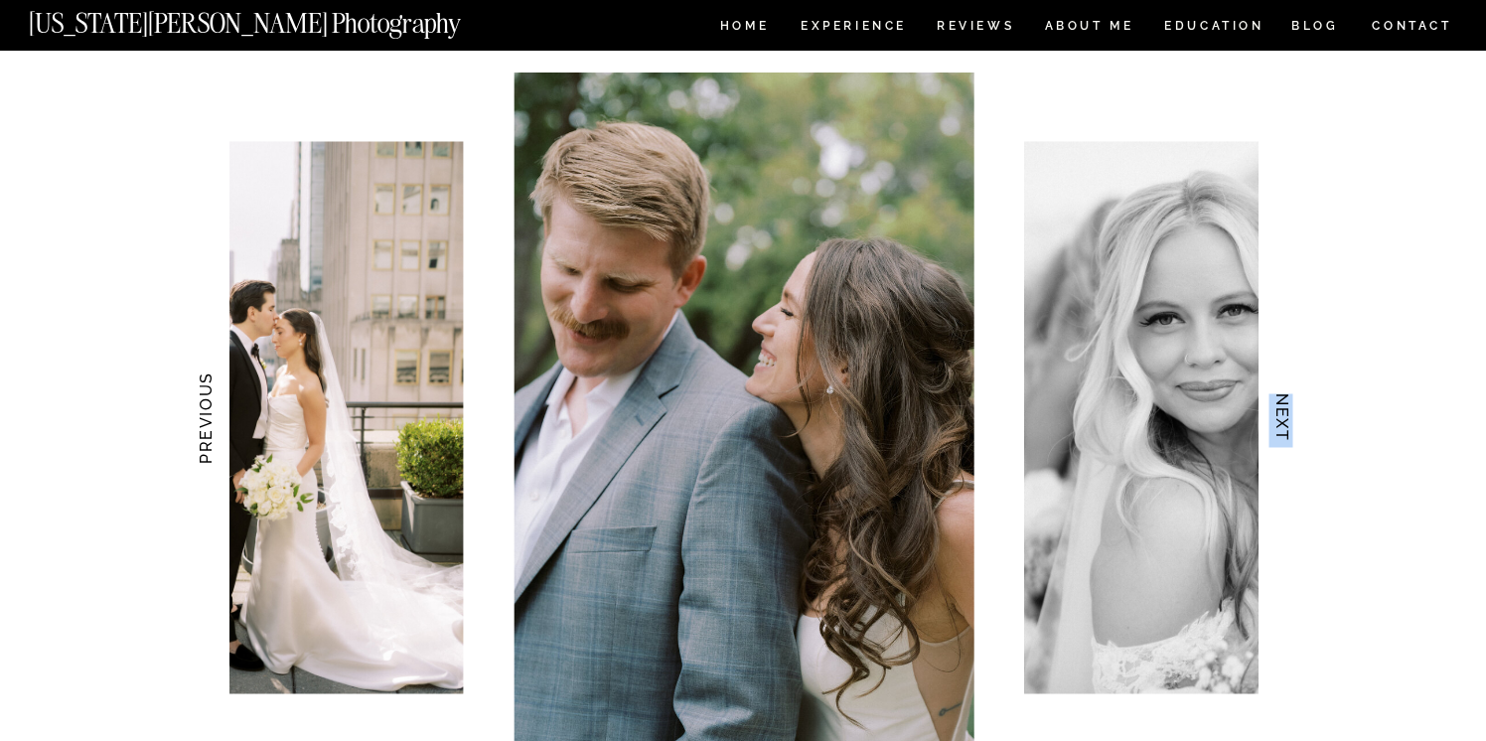
click at [1281, 412] on h3 "NEXT" at bounding box center [1282, 418] width 21 height 125
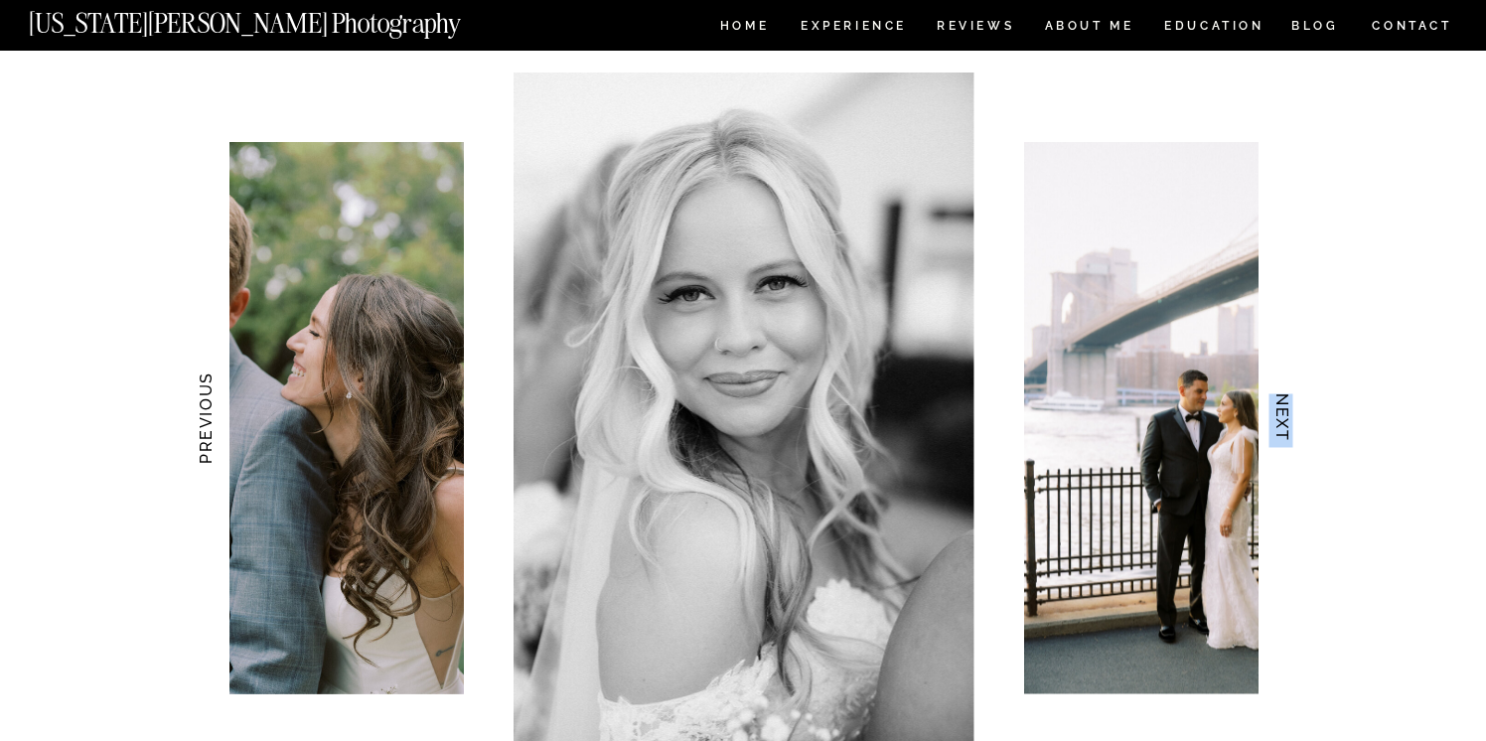
click at [1281, 412] on h3 "NEXT" at bounding box center [1282, 418] width 21 height 125
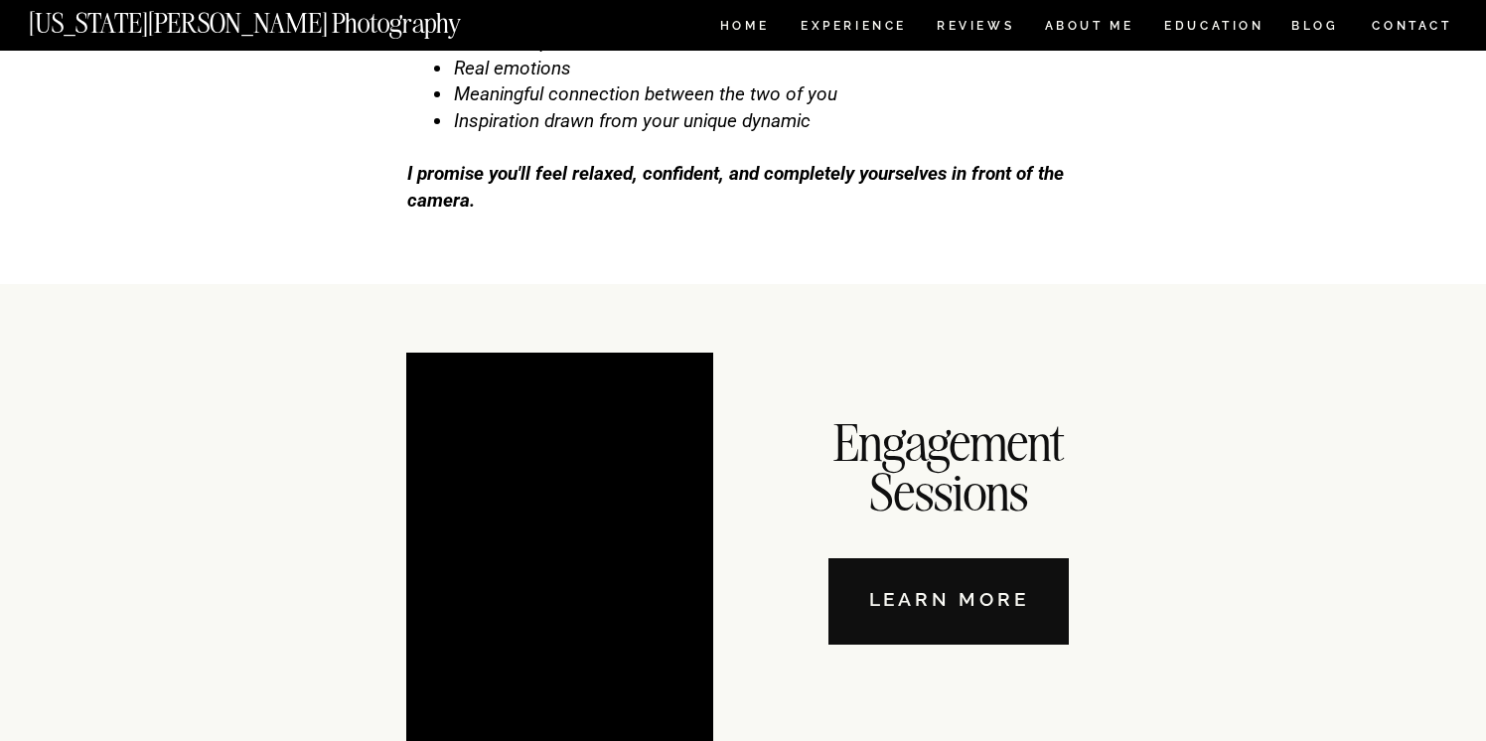
scroll to position [6689, 0]
